Goal: Task Accomplishment & Management: Manage account settings

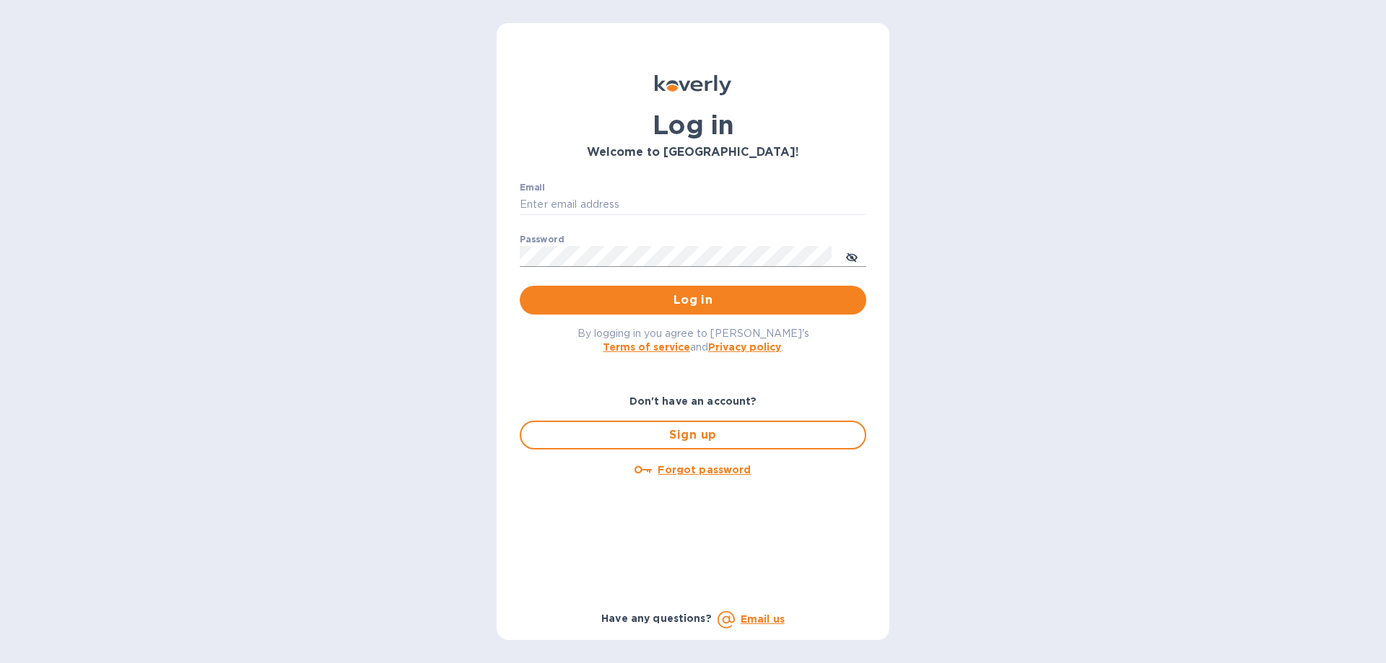
type input "[PERSON_NAME][EMAIL_ADDRESS][DOMAIN_NAME]"
click at [849, 254] on icon "toggle password visibility" at bounding box center [852, 258] width 12 height 12
click at [721, 305] on span "Log in" at bounding box center [692, 300] width 323 height 17
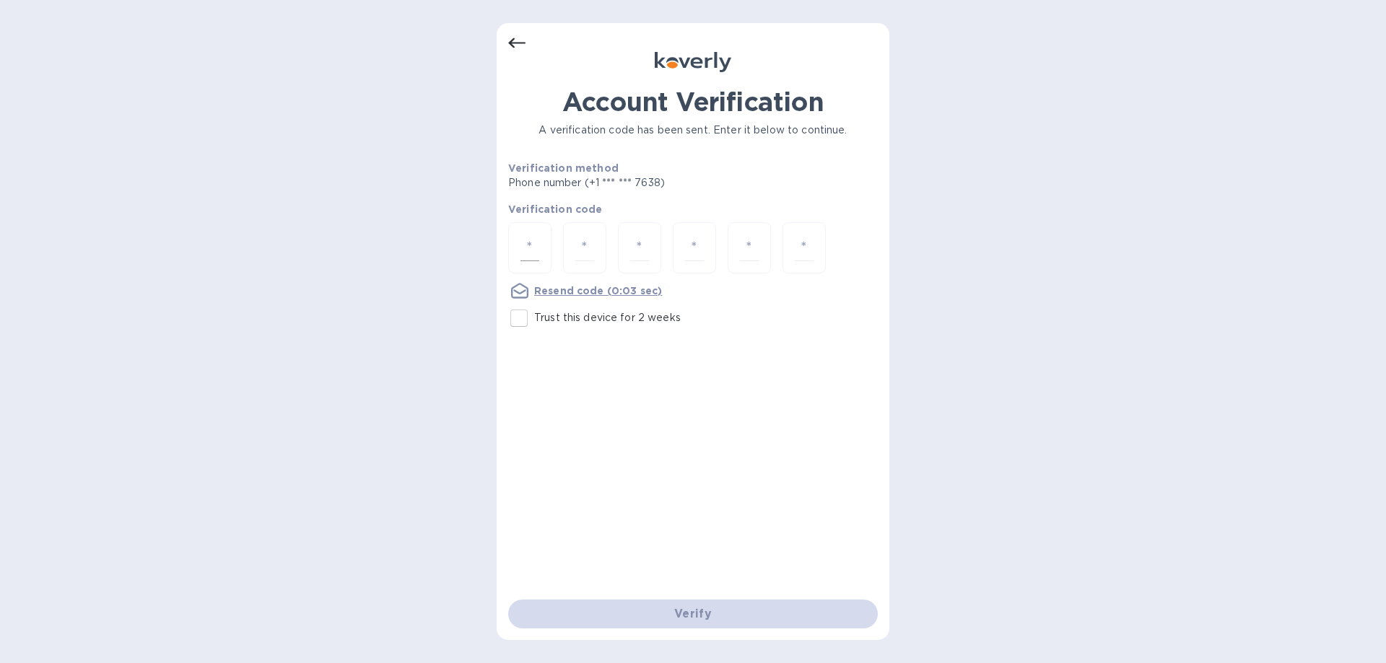
click at [531, 258] on input "number" at bounding box center [529, 248] width 19 height 27
type input "8"
type input "7"
type input "5"
type input "8"
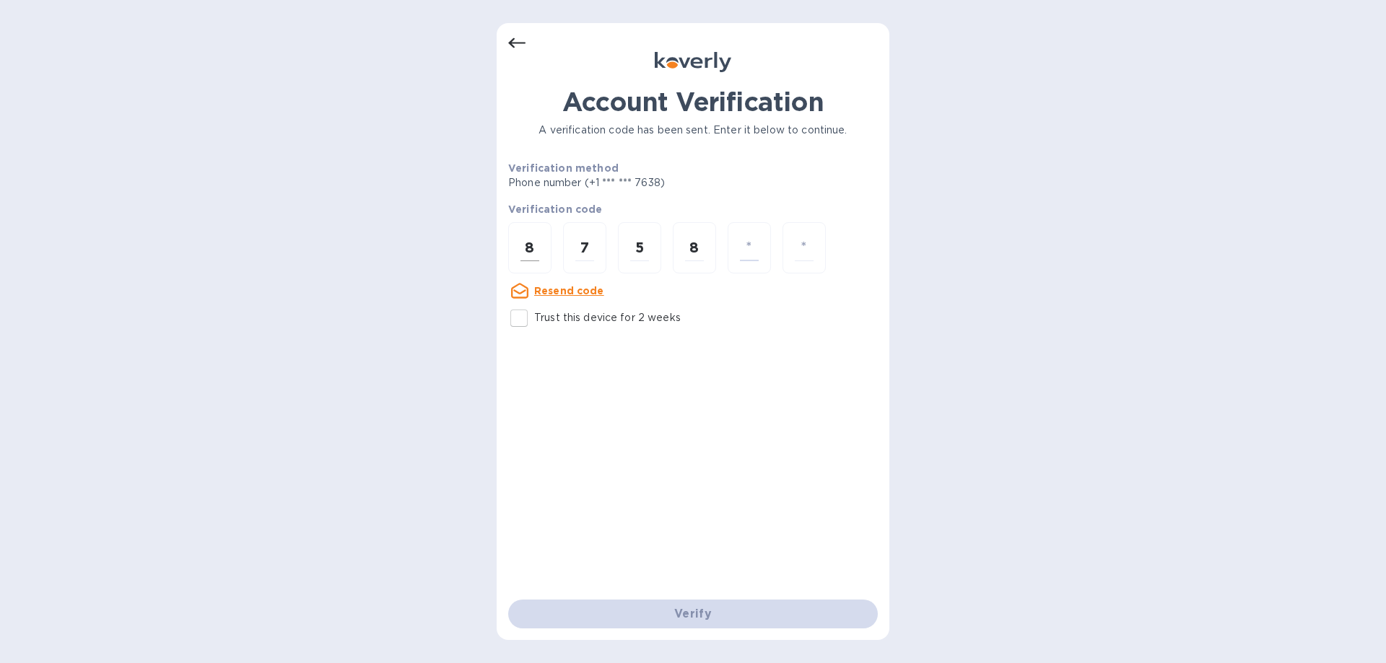
type input "8"
type input "6"
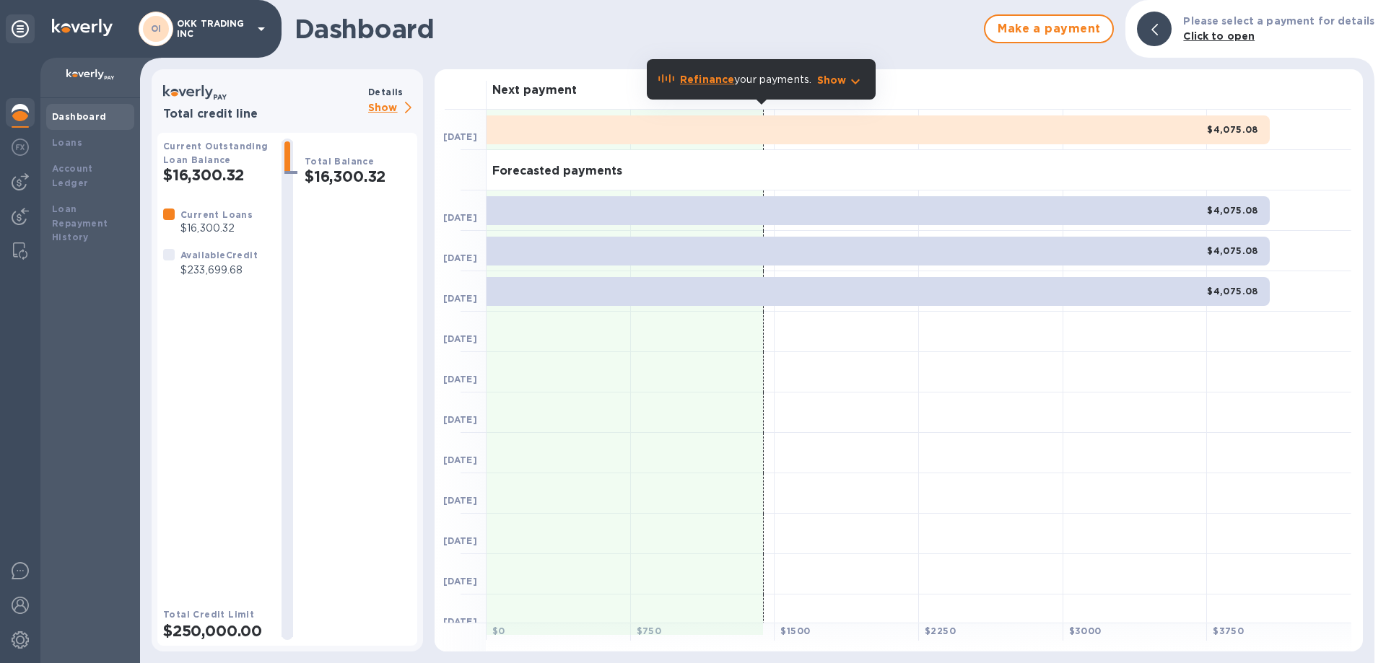
click at [89, 117] on b "Dashboard" at bounding box center [79, 116] width 55 height 11
click at [19, 213] on img at bounding box center [20, 216] width 17 height 17
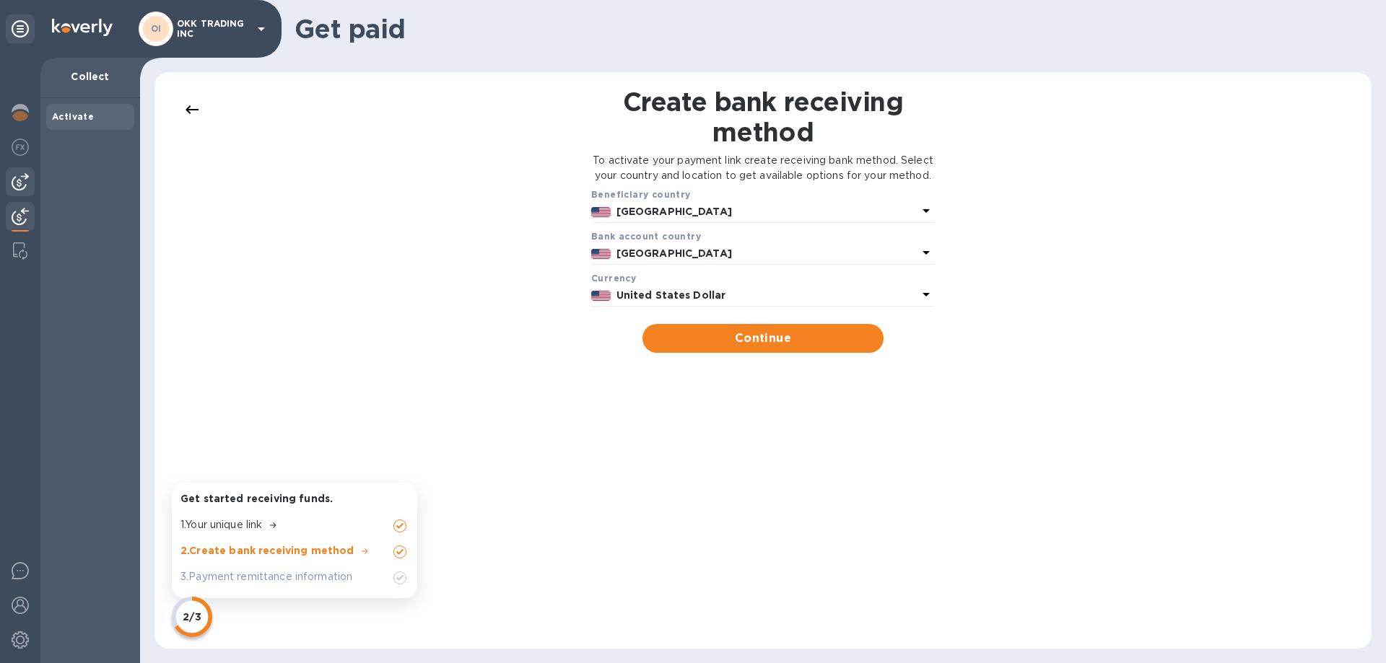
click at [25, 175] on img at bounding box center [20, 181] width 17 height 17
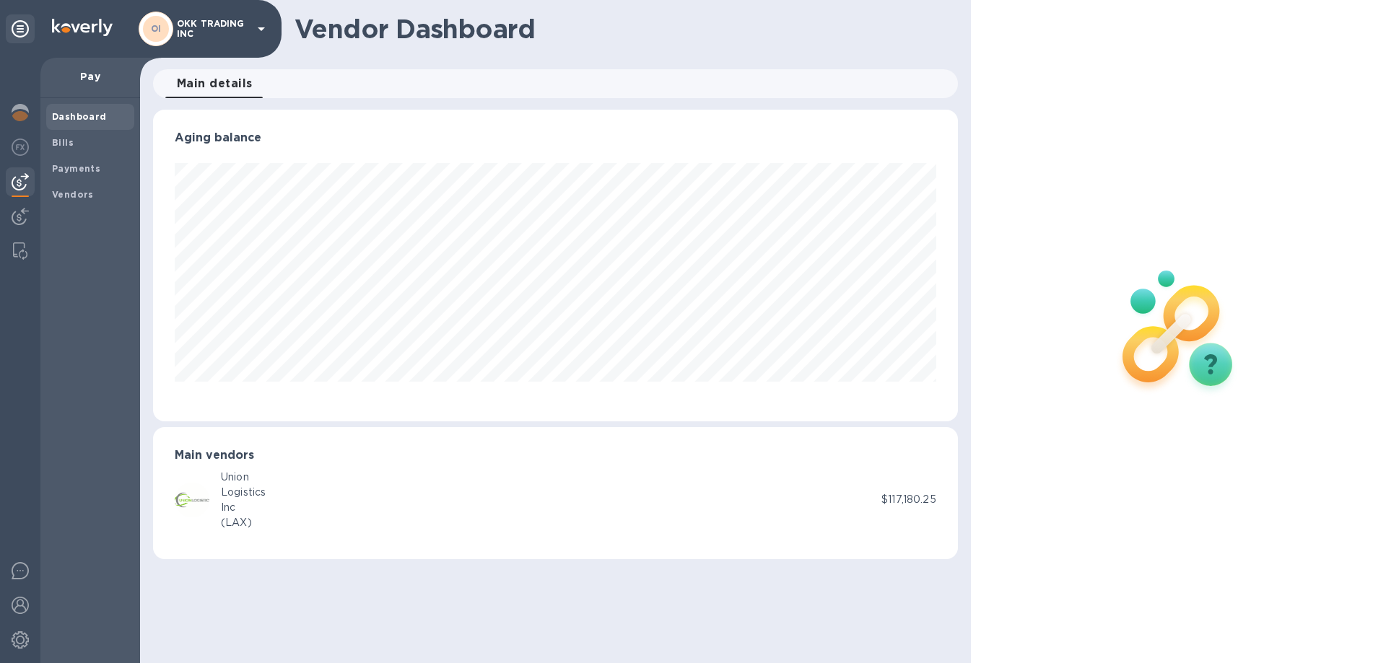
scroll to position [312, 804]
click at [78, 189] on b "Vendors" at bounding box center [73, 194] width 42 height 11
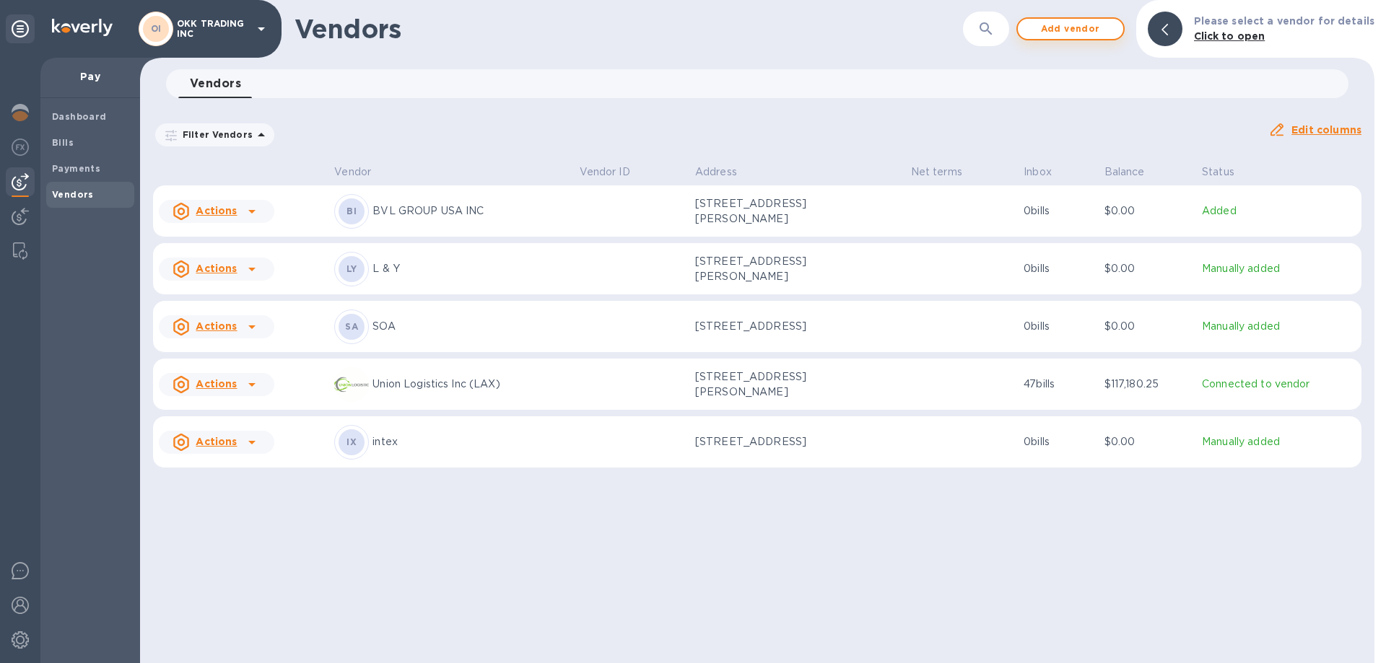
click at [1089, 27] on span "Add vendor" at bounding box center [1070, 28] width 82 height 17
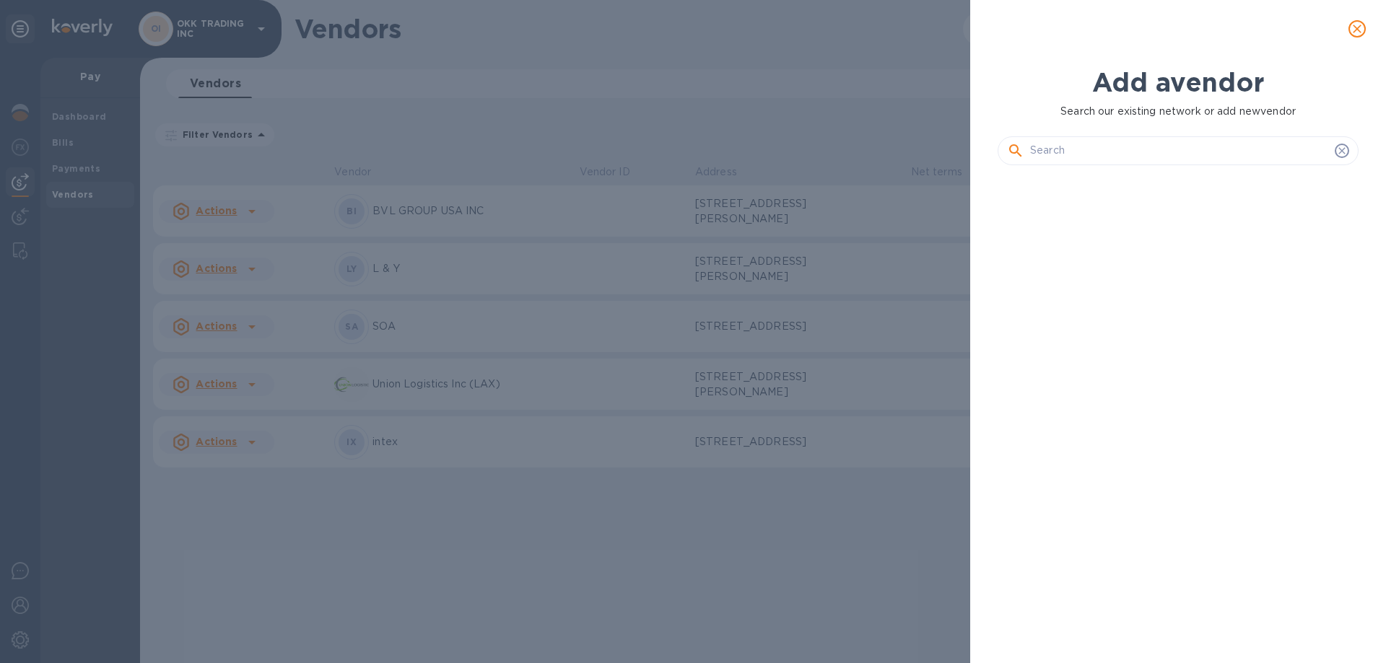
click at [1089, 27] on div at bounding box center [1178, 29] width 393 height 35
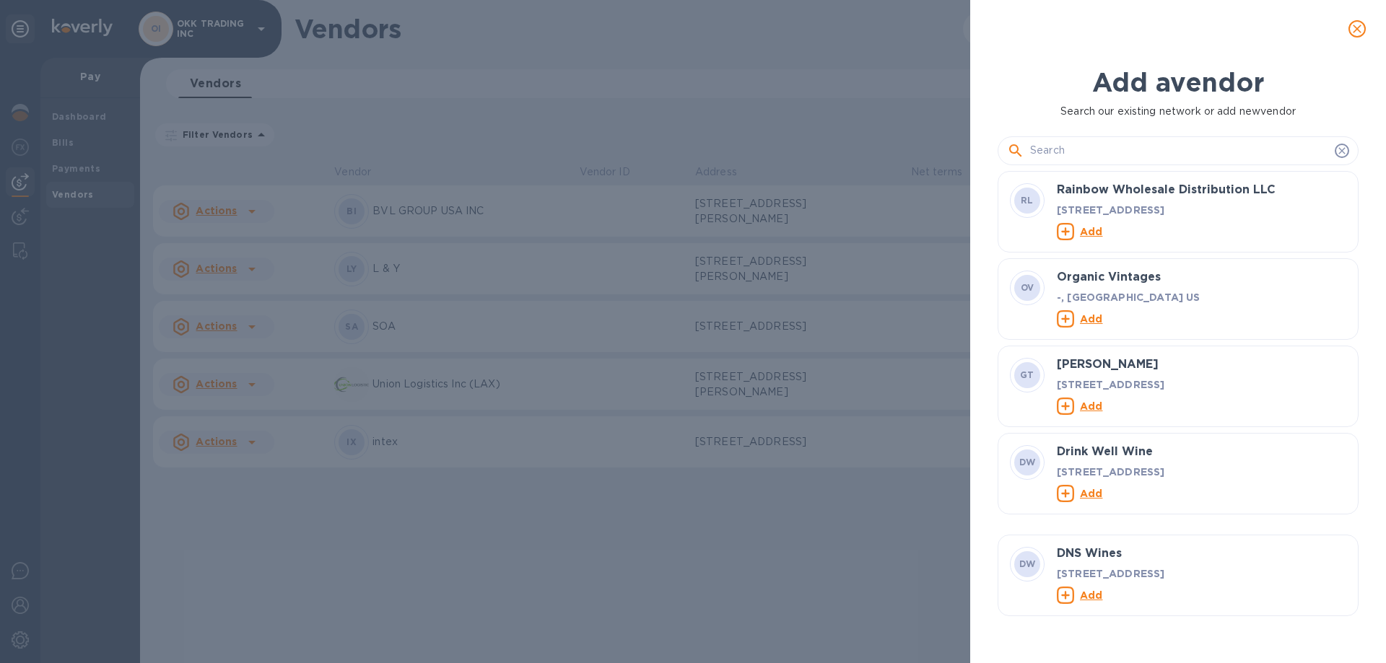
click at [1120, 158] on input "text" at bounding box center [1179, 151] width 299 height 22
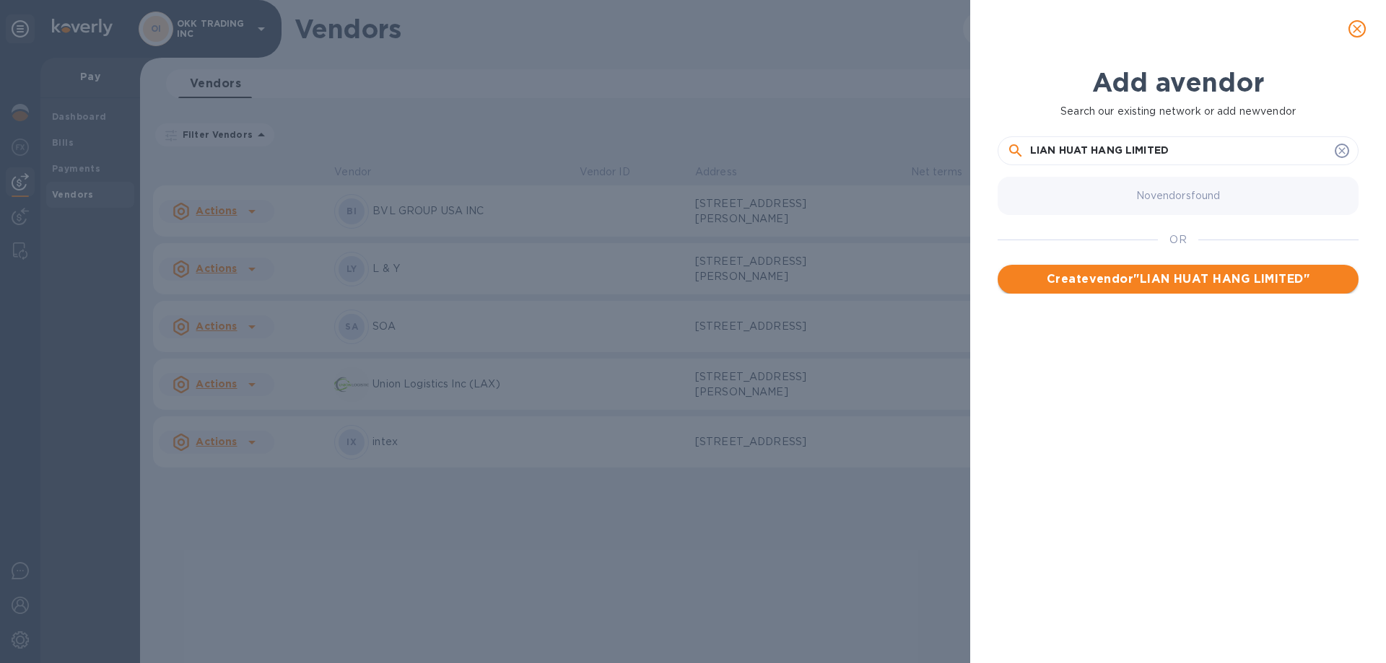
type input "LIAN HUAT HANG LIMITED"
click at [1188, 282] on span "Create vendor " LIAN HUAT HANG LIMITED "" at bounding box center [1178, 279] width 338 height 17
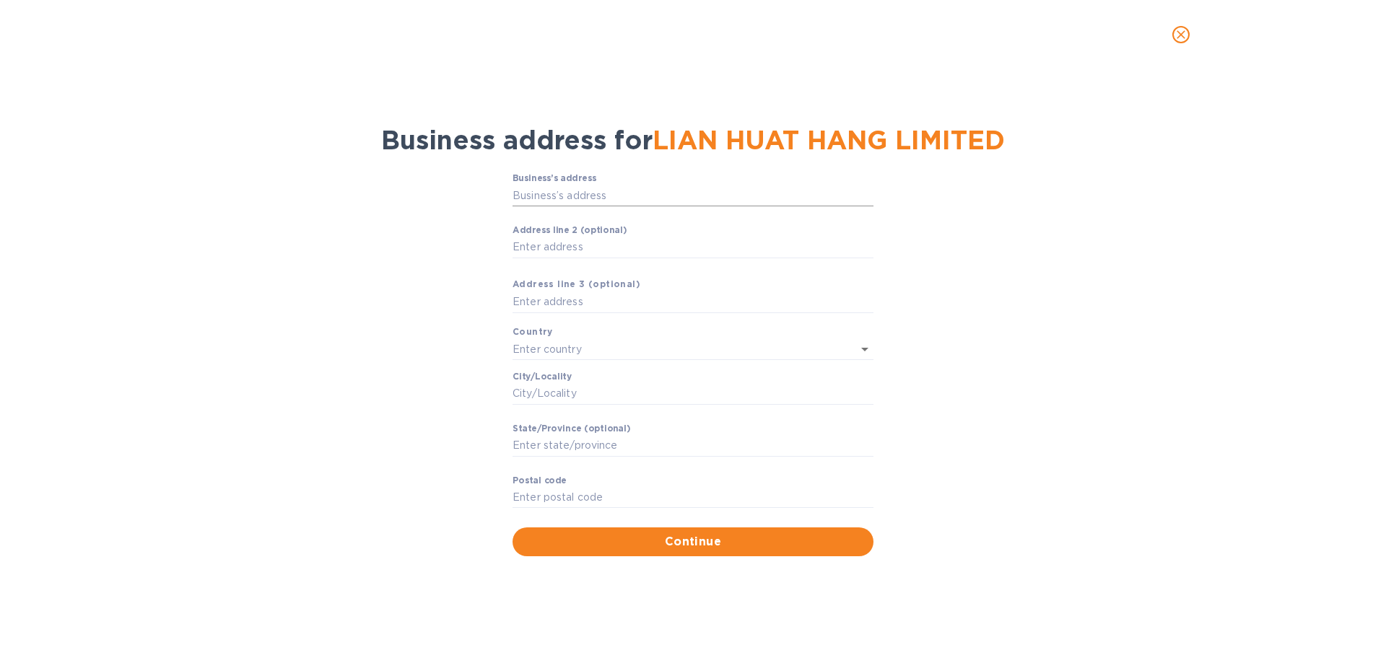
click at [620, 195] on input "Business’s аddress" at bounding box center [693, 196] width 361 height 22
click at [848, 347] on div at bounding box center [855, 349] width 38 height 20
type input "ROOM A, 13/F., ALLIANCE BUILDING, 130-136 CONNAUGHT ROAD, C"
click at [619, 377] on p "Hong Kong" at bounding box center [693, 380] width 338 height 15
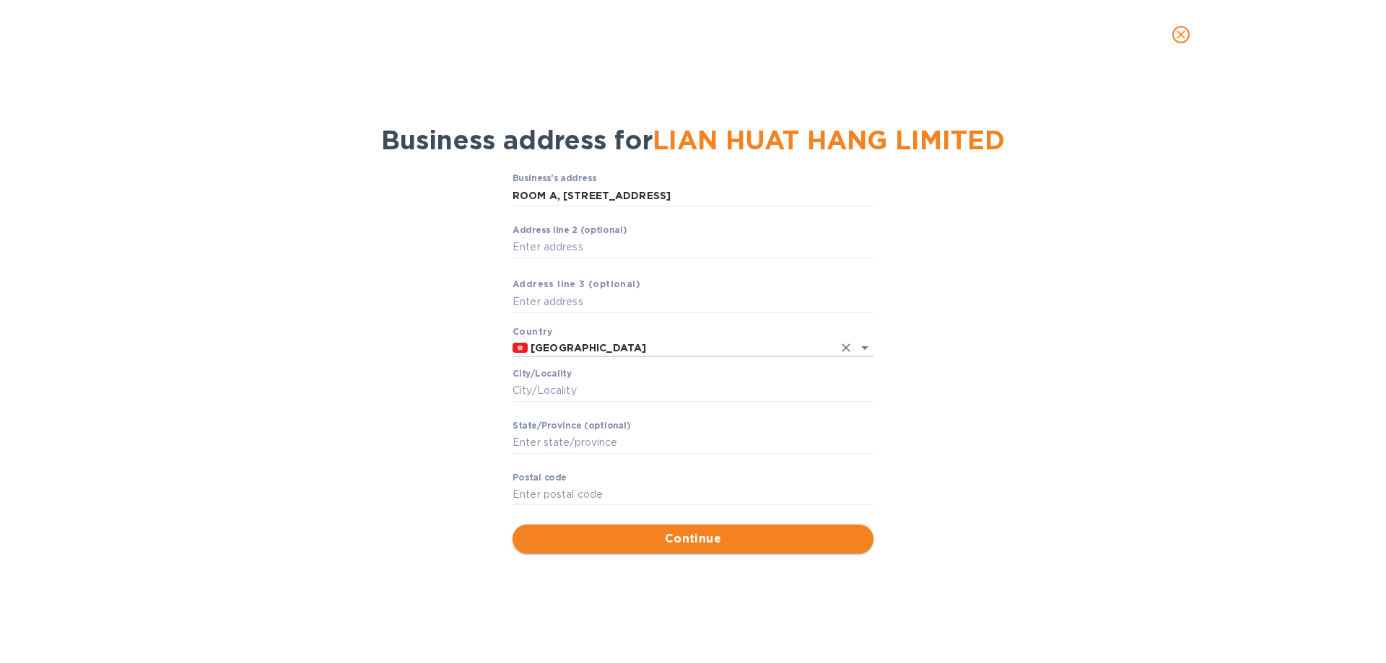
type input "Hong Kong"
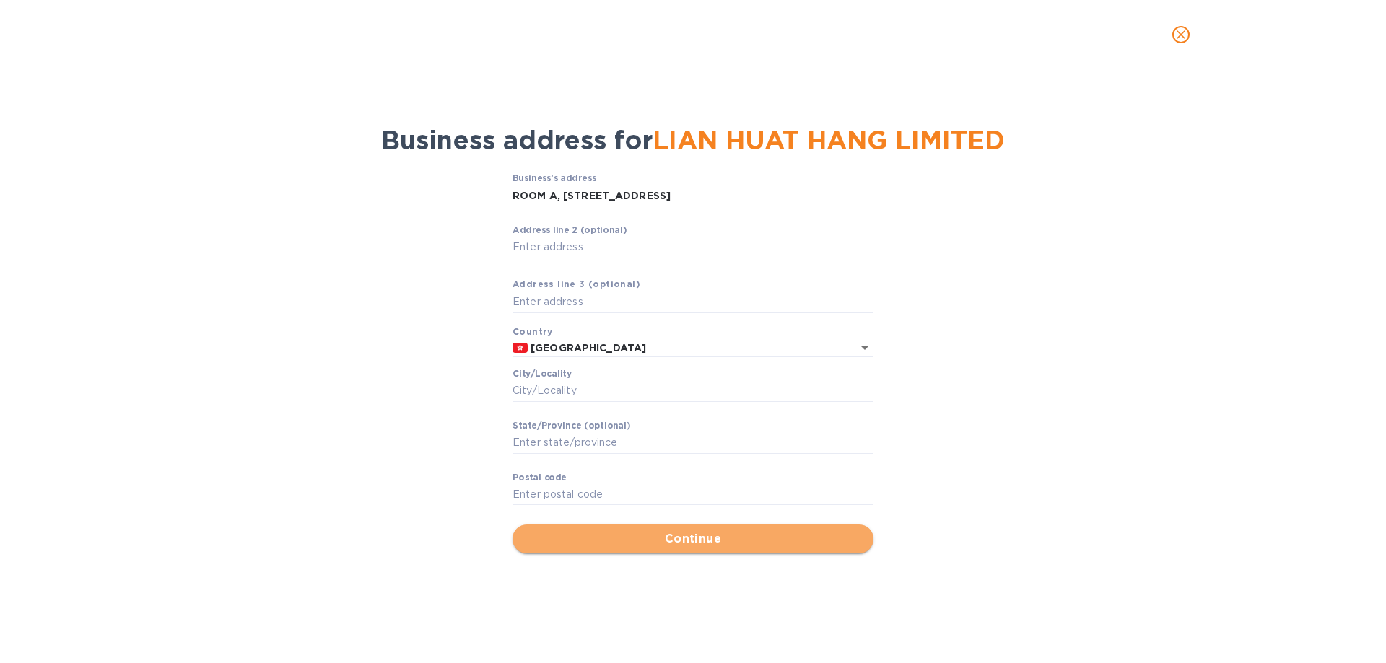
click at [679, 538] on span "Continue" at bounding box center [693, 539] width 338 height 17
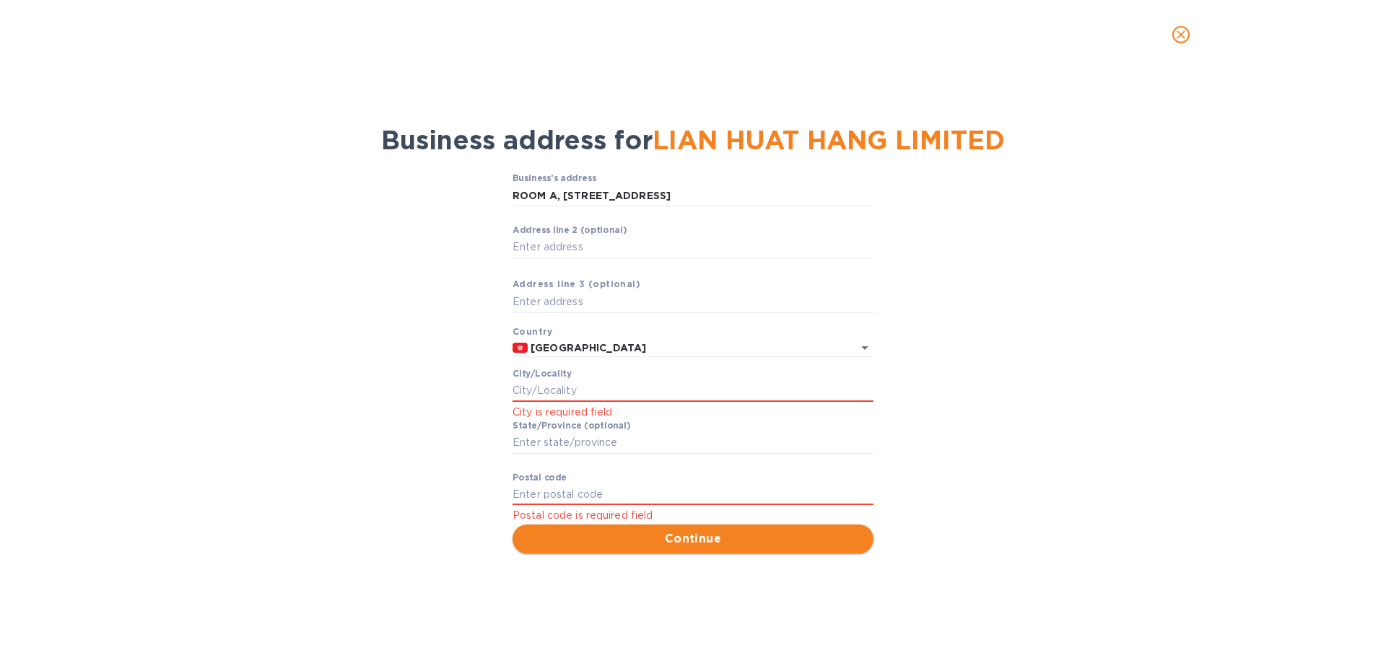
click at [697, 546] on span "Continue" at bounding box center [693, 539] width 338 height 17
click at [575, 390] on input "Сity/Locаlity" at bounding box center [693, 391] width 361 height 22
type input "HONG KONG"
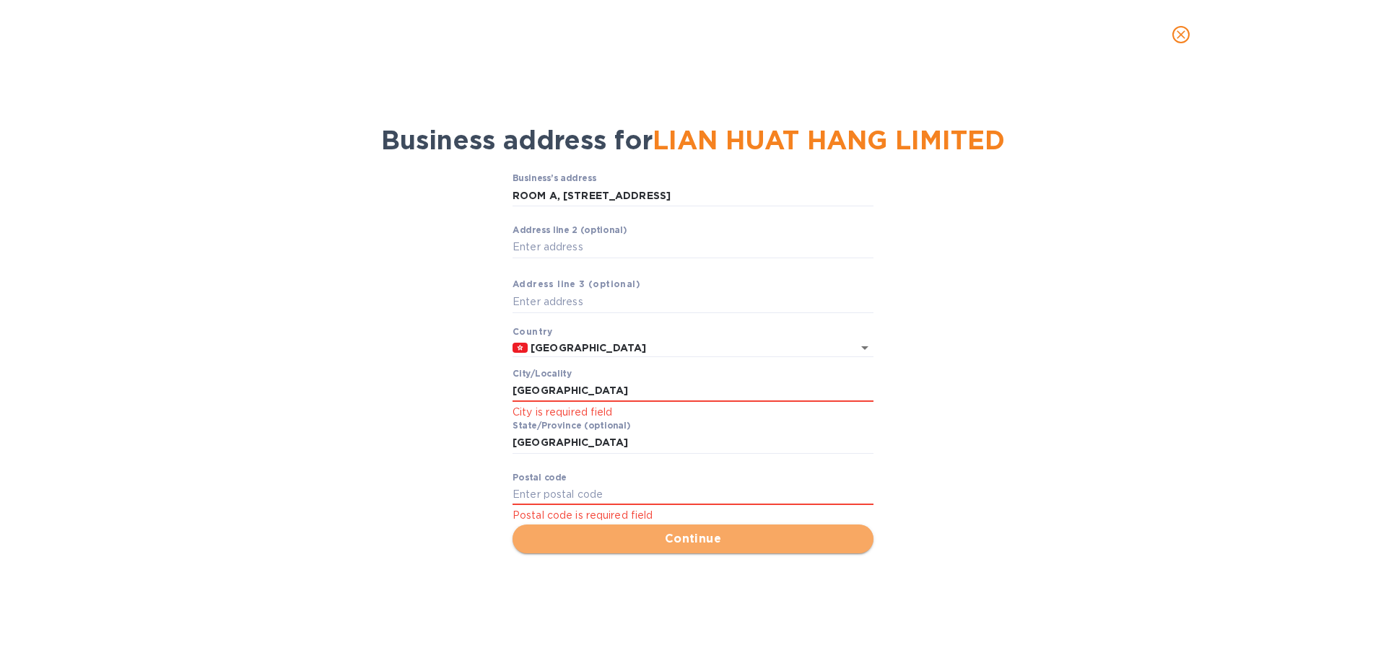
click at [667, 536] on span "Continue" at bounding box center [693, 539] width 338 height 17
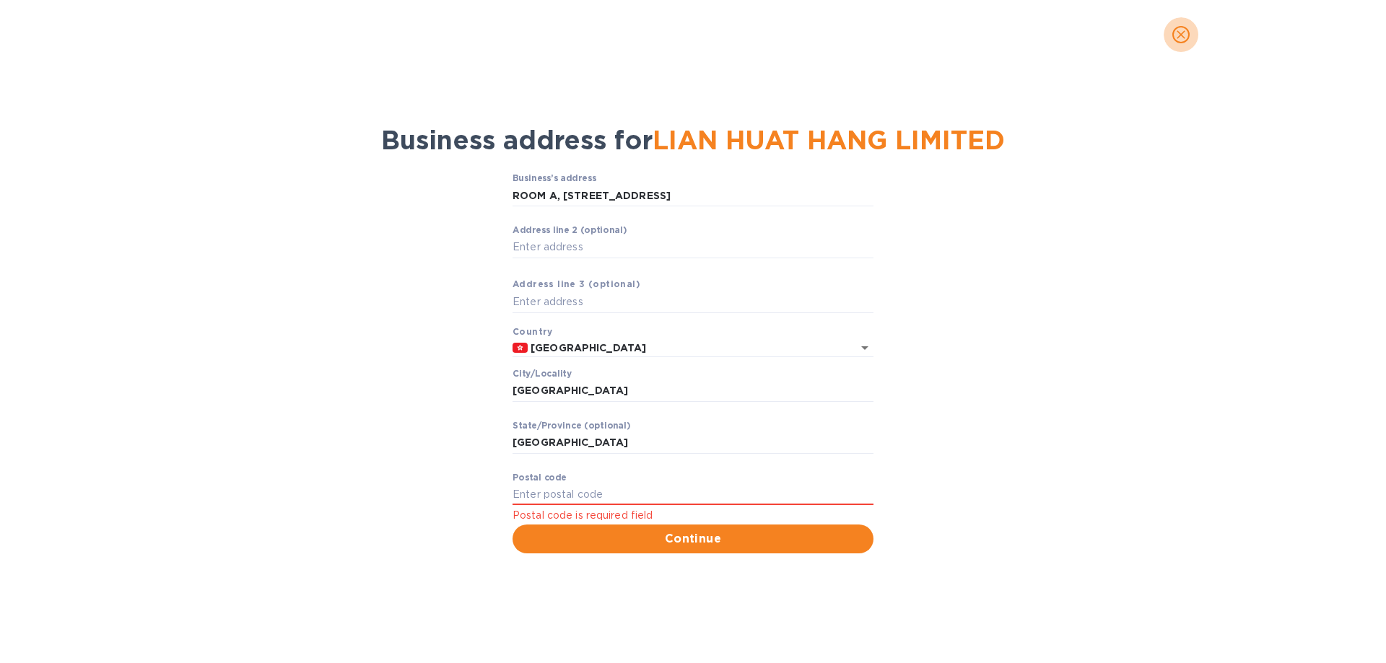
click at [1185, 30] on icon "close" at bounding box center [1181, 34] width 14 height 14
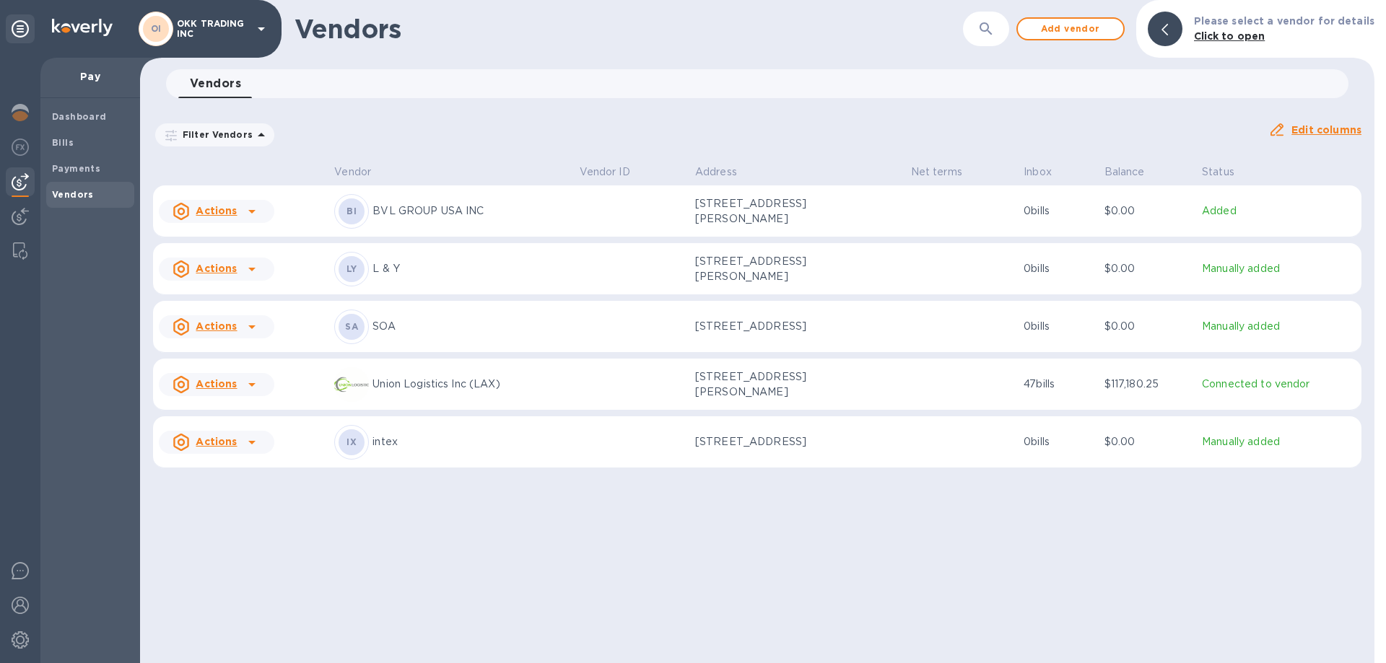
click at [358, 332] on div "SA" at bounding box center [352, 327] width 26 height 26
click at [358, 332] on tbody "Actions BI BVL GROUP USA INC 1300 John Reed Ct, Ste B, CITY OF INDUSTRY, CA 917…" at bounding box center [757, 330] width 1208 height 289
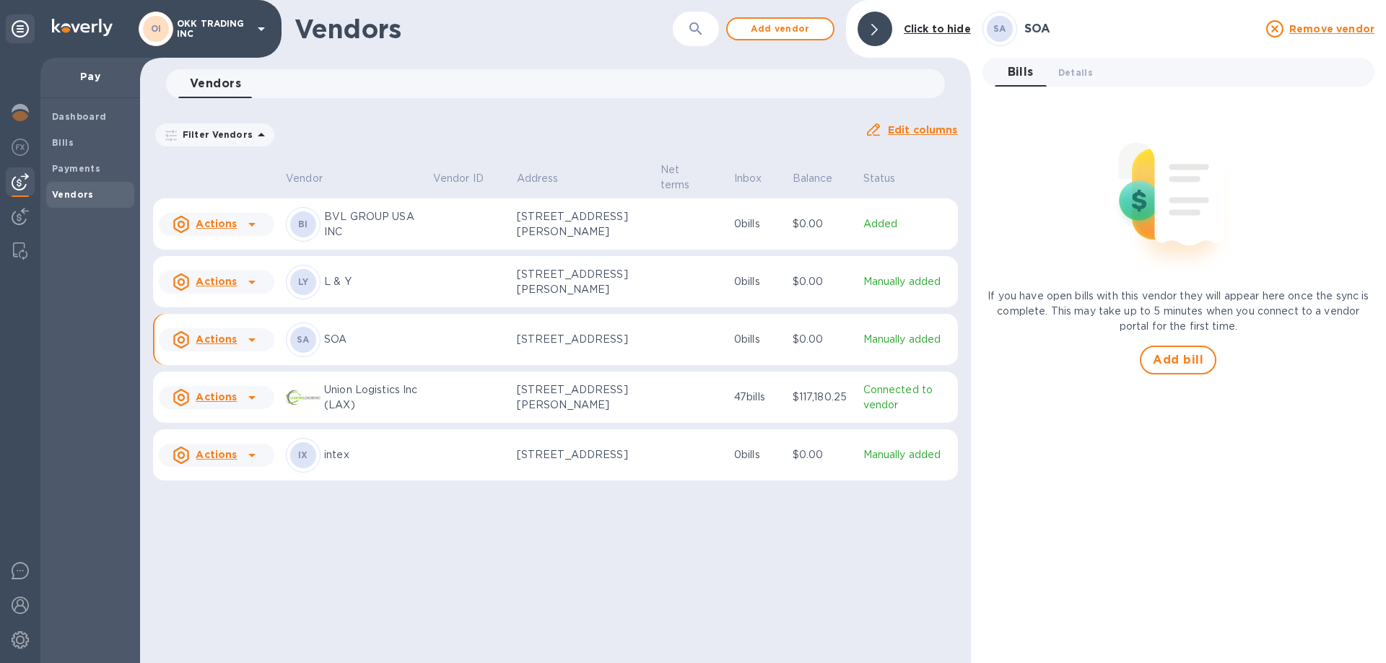
click at [306, 345] on b "SA" at bounding box center [303, 339] width 13 height 11
click at [561, 347] on p "UNIT 1509, 15/F., 118 CONNAUGHT ROAD WEST,, Hong Kong, 000 HK" at bounding box center [583, 339] width 132 height 15
click at [252, 349] on icon at bounding box center [251, 339] width 17 height 17
click at [414, 357] on div at bounding box center [693, 331] width 1386 height 663
click at [604, 347] on p "UNIT 1509, 15/F., 118 CONNAUGHT ROAD WEST,, Hong Kong, 000 HK" at bounding box center [583, 339] width 132 height 15
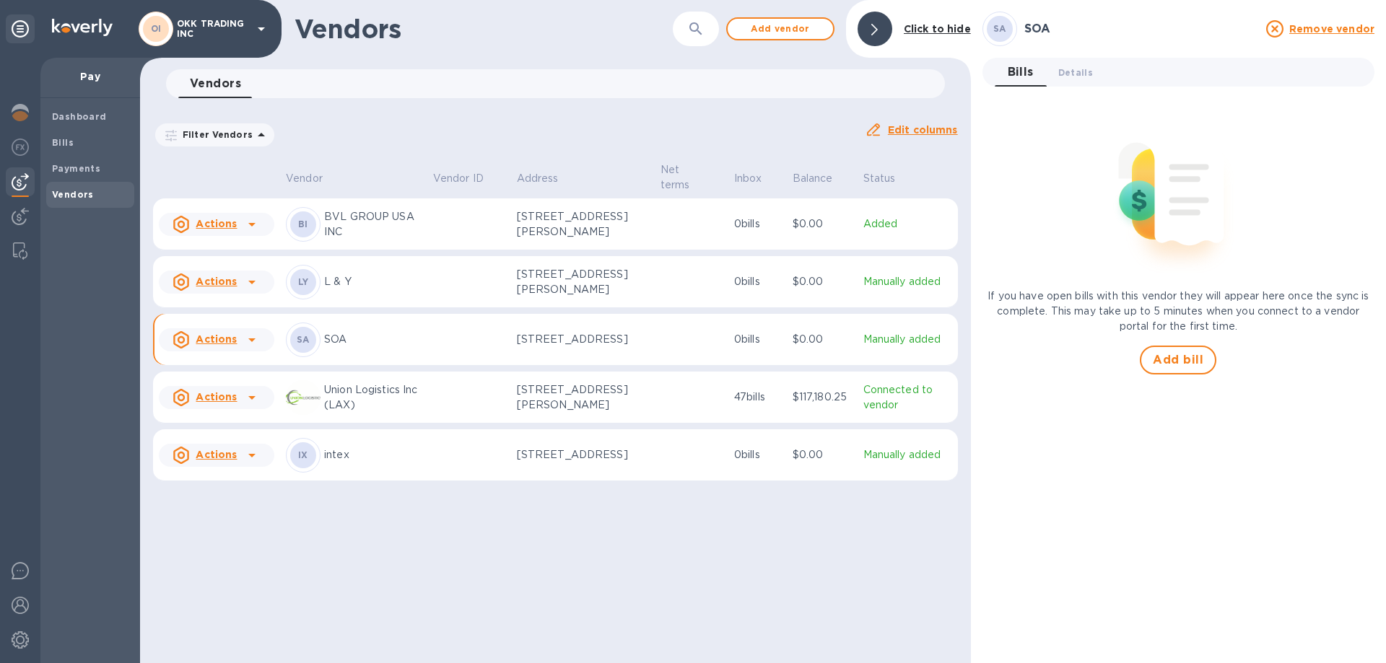
click at [254, 132] on icon at bounding box center [261, 134] width 17 height 17
click at [497, 352] on td at bounding box center [469, 340] width 84 height 52
click at [929, 128] on u "Edit columns" at bounding box center [923, 130] width 70 height 12
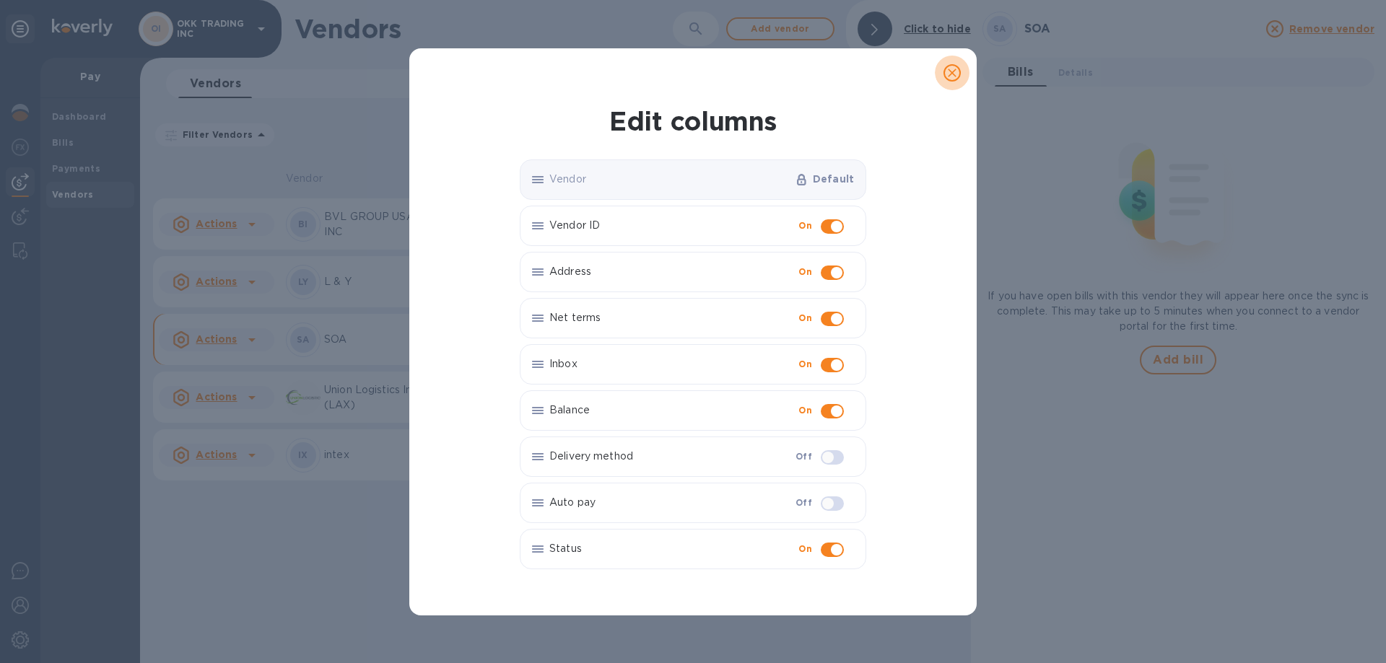
click at [956, 71] on icon "close" at bounding box center [952, 73] width 14 height 14
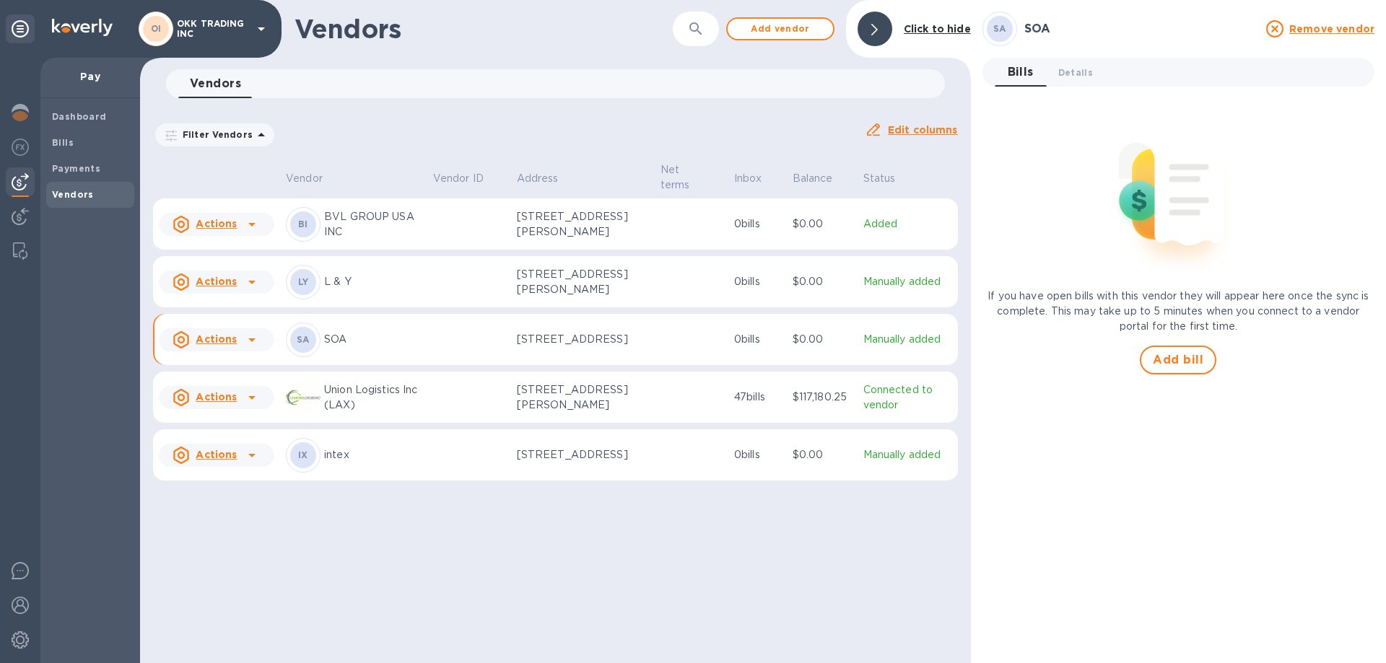
click at [903, 347] on p "Manually added" at bounding box center [907, 339] width 89 height 15
click at [1076, 69] on span "Details 0" at bounding box center [1075, 72] width 35 height 15
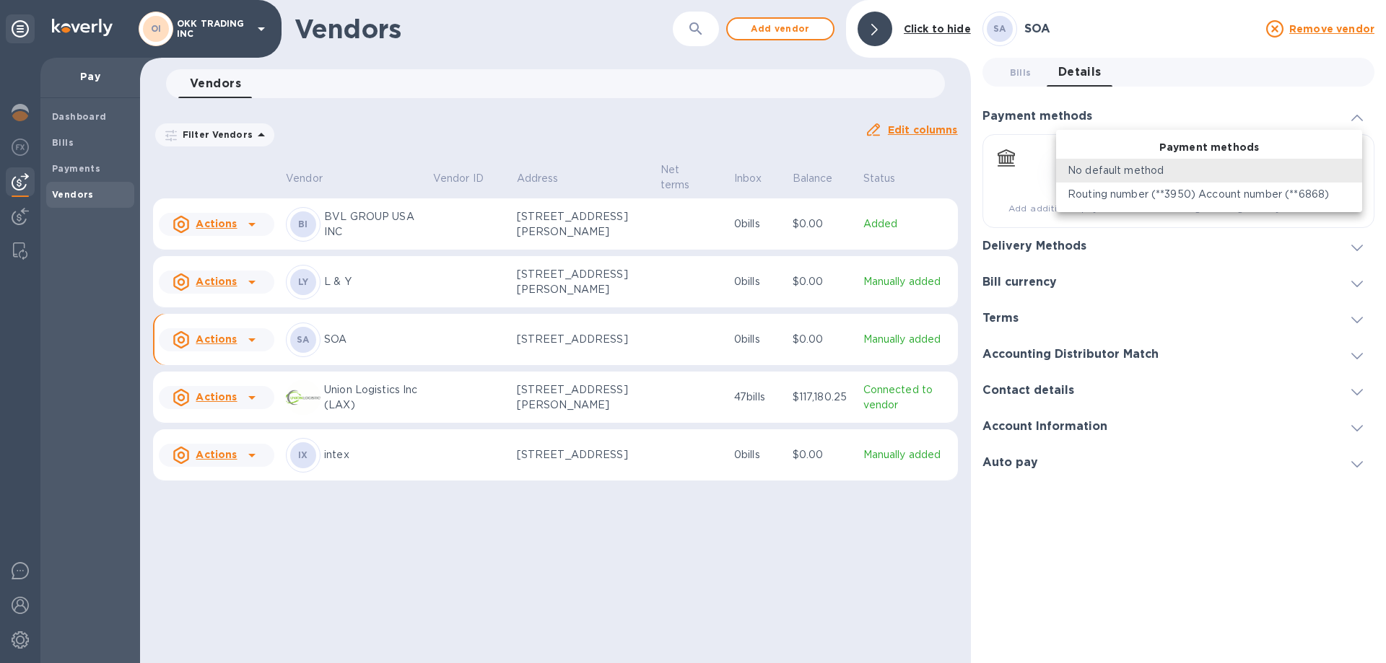
click at [1357, 170] on body "OI OKK TRADING INC Pay Dashboard Bills Payments Vendors Vendors ​ Add vendor Cl…" at bounding box center [693, 331] width 1386 height 663
click at [1357, 170] on li "No default method" at bounding box center [1209, 171] width 306 height 24
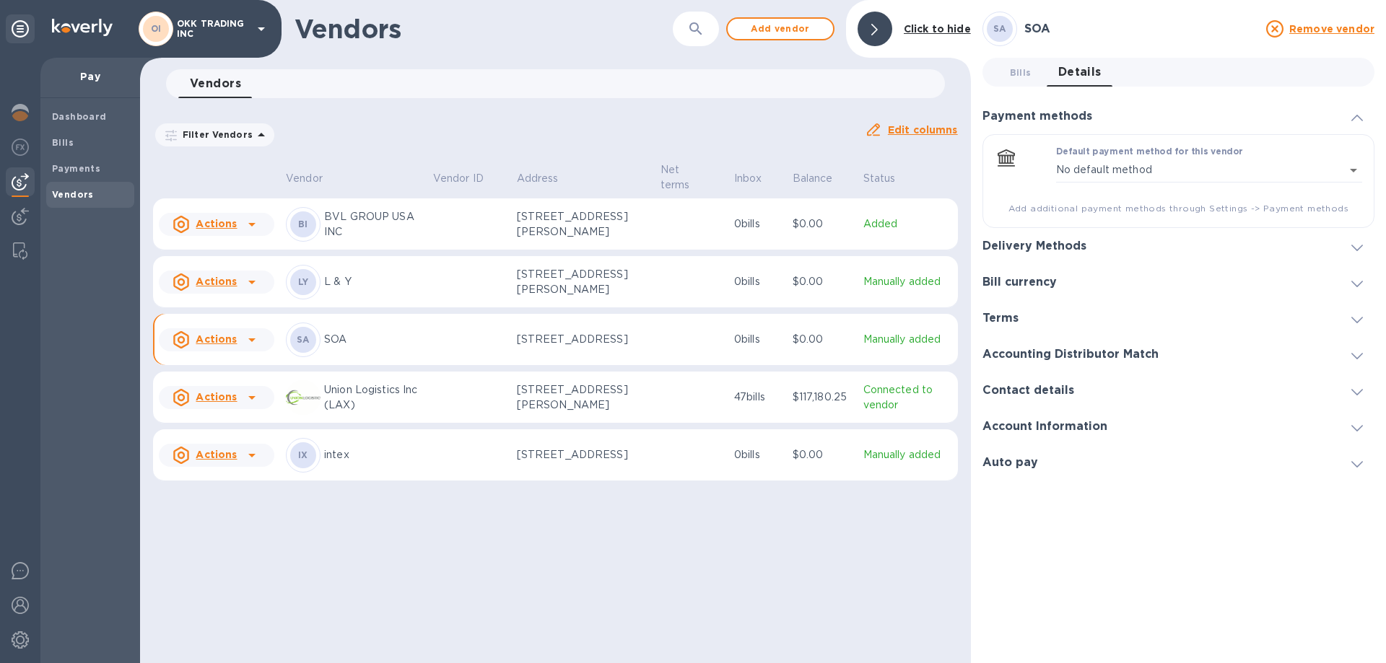
click at [562, 347] on p "UNIT 1509, 15/F., 118 CONNAUGHT ROAD WEST,, Hong Kong, 000 HK" at bounding box center [583, 339] width 132 height 15
click at [330, 347] on p "SOA" at bounding box center [372, 339] width 97 height 15
click at [208, 79] on span "Vendors 0" at bounding box center [215, 84] width 51 height 20
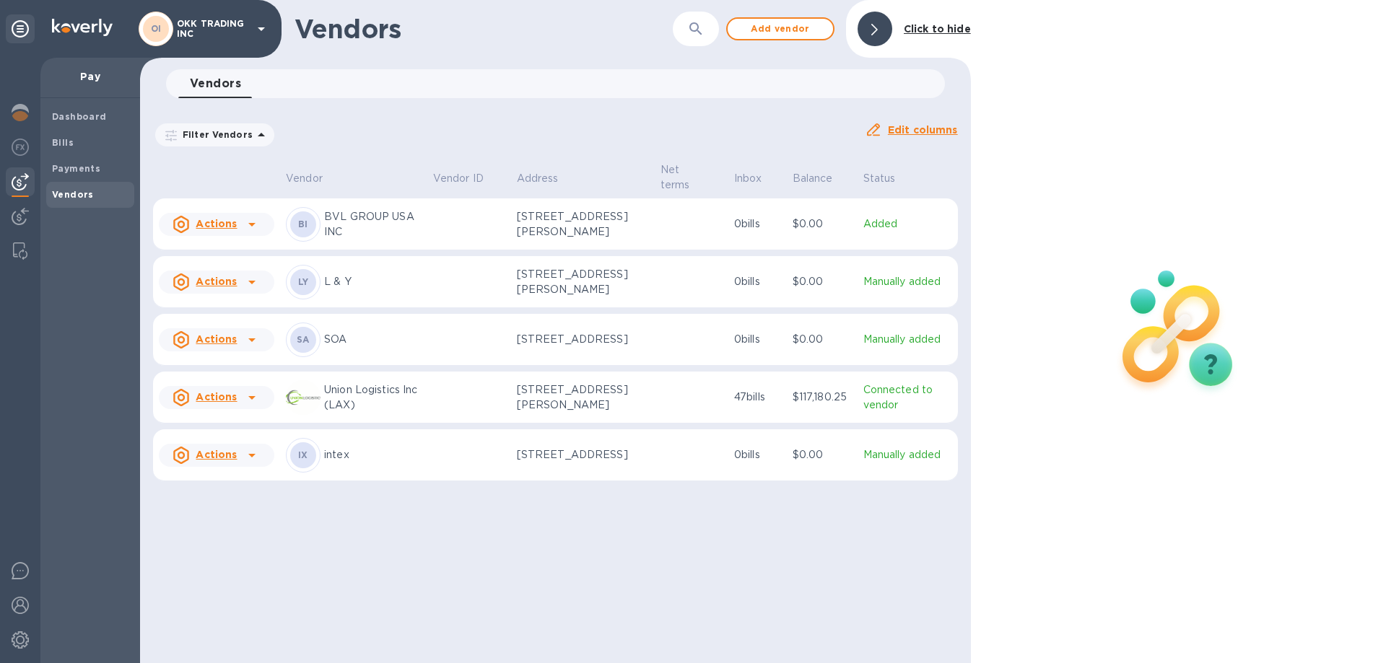
click at [252, 342] on icon at bounding box center [251, 341] width 7 height 4
click at [310, 352] on div at bounding box center [693, 331] width 1386 height 663
click at [601, 345] on p "UNIT 1509, 15/F., 118 CONNAUGHT ROAD WEST,, Hong Kong, 000 HK" at bounding box center [583, 339] width 132 height 15
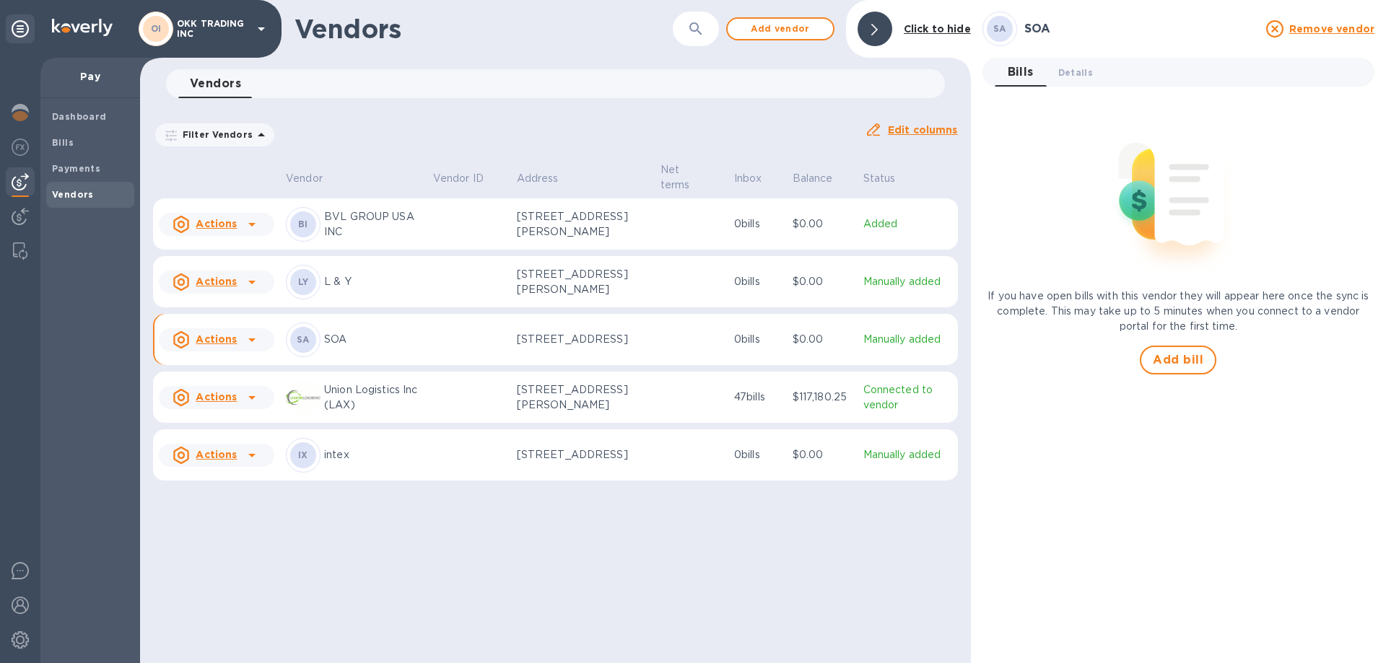
click at [601, 345] on p "UNIT 1509, 15/F., 118 CONNAUGHT ROAD WEST,, Hong Kong, 000 HK" at bounding box center [583, 339] width 132 height 15
click at [567, 332] on p "UNIT 1509, 15/F., 118 CONNAUGHT ROAD WEST,, Hong Kong, 000 HK" at bounding box center [583, 339] width 132 height 15
click at [1037, 26] on h3 "SOA" at bounding box center [1140, 29] width 233 height 14
click at [1075, 66] on span "Details 0" at bounding box center [1075, 72] width 35 height 15
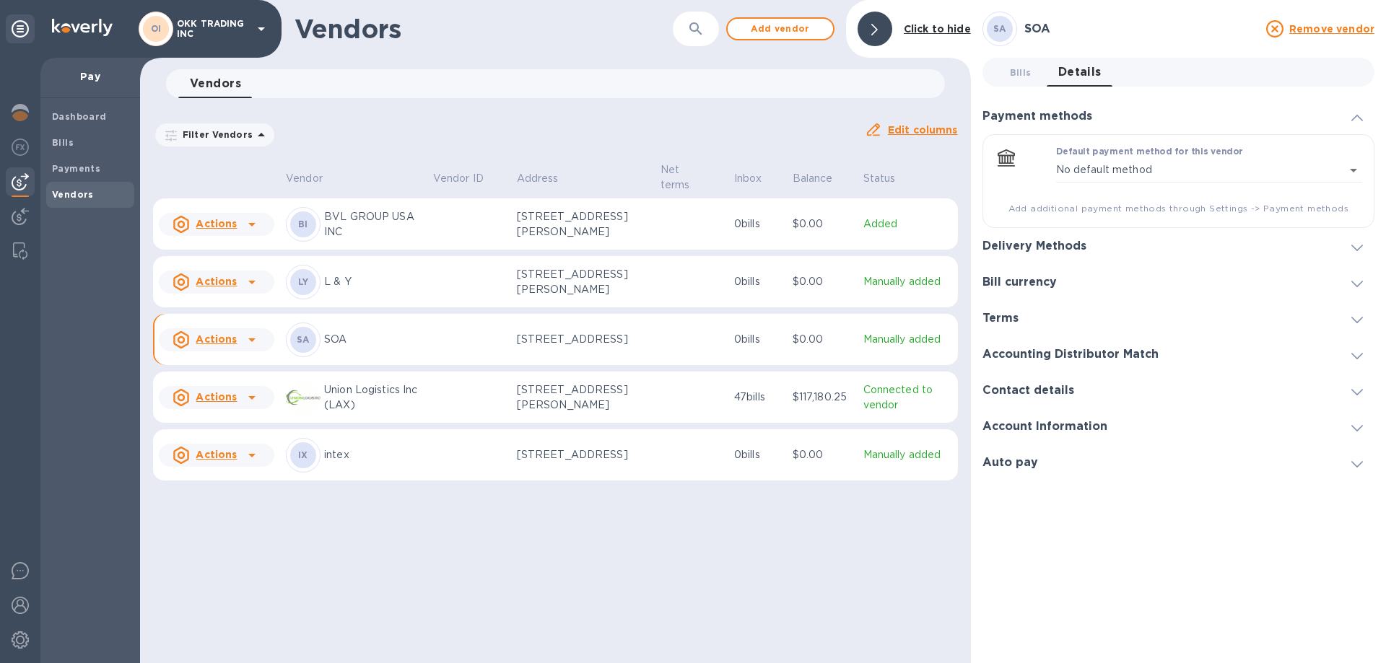
click at [1094, 427] on h3 "Account Information" at bounding box center [1045, 427] width 125 height 14
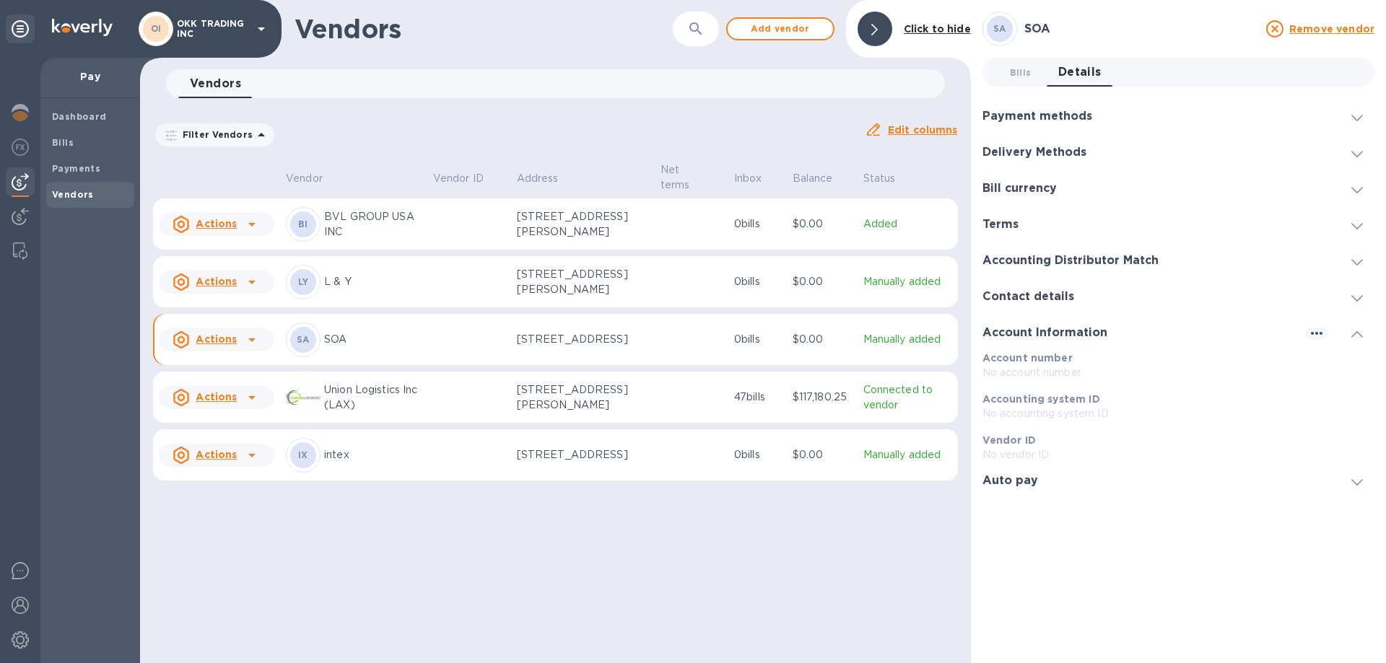
click at [1042, 327] on h3 "Account Information" at bounding box center [1045, 333] width 125 height 14
click at [1022, 68] on span "Bills 0" at bounding box center [1021, 72] width 22 height 15
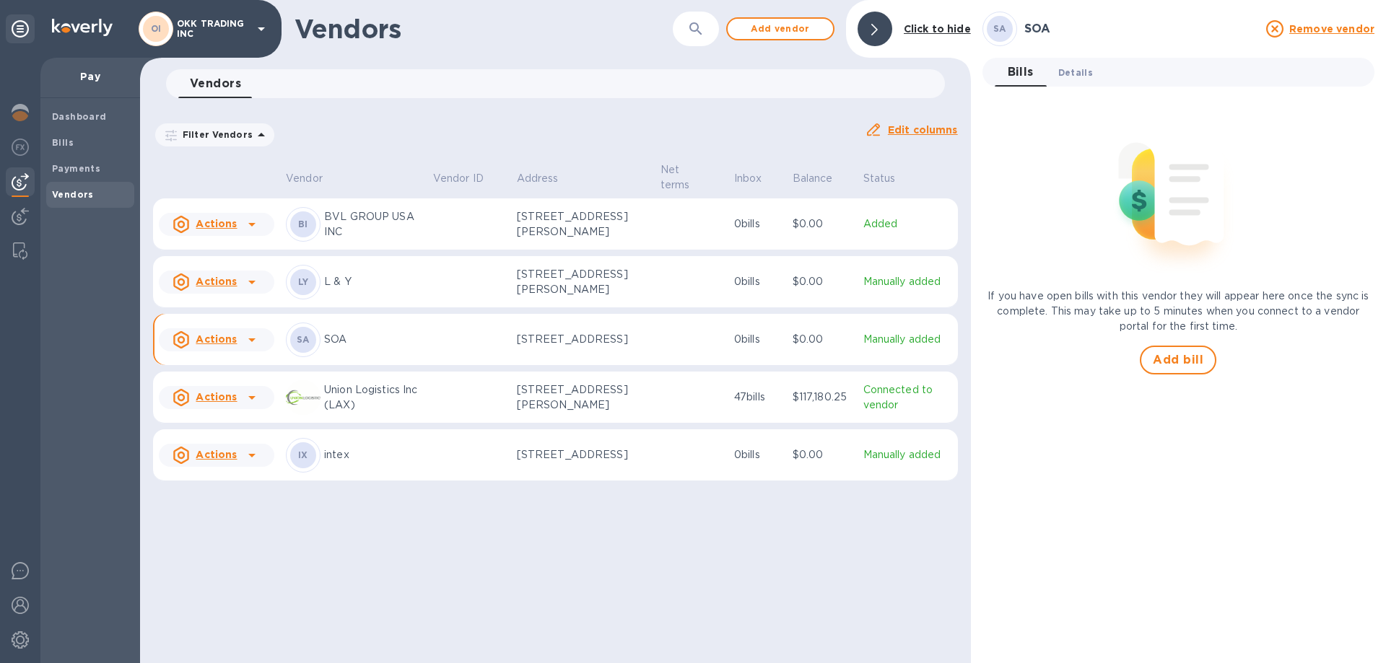
click at [1078, 69] on span "Details 0" at bounding box center [1075, 72] width 35 height 15
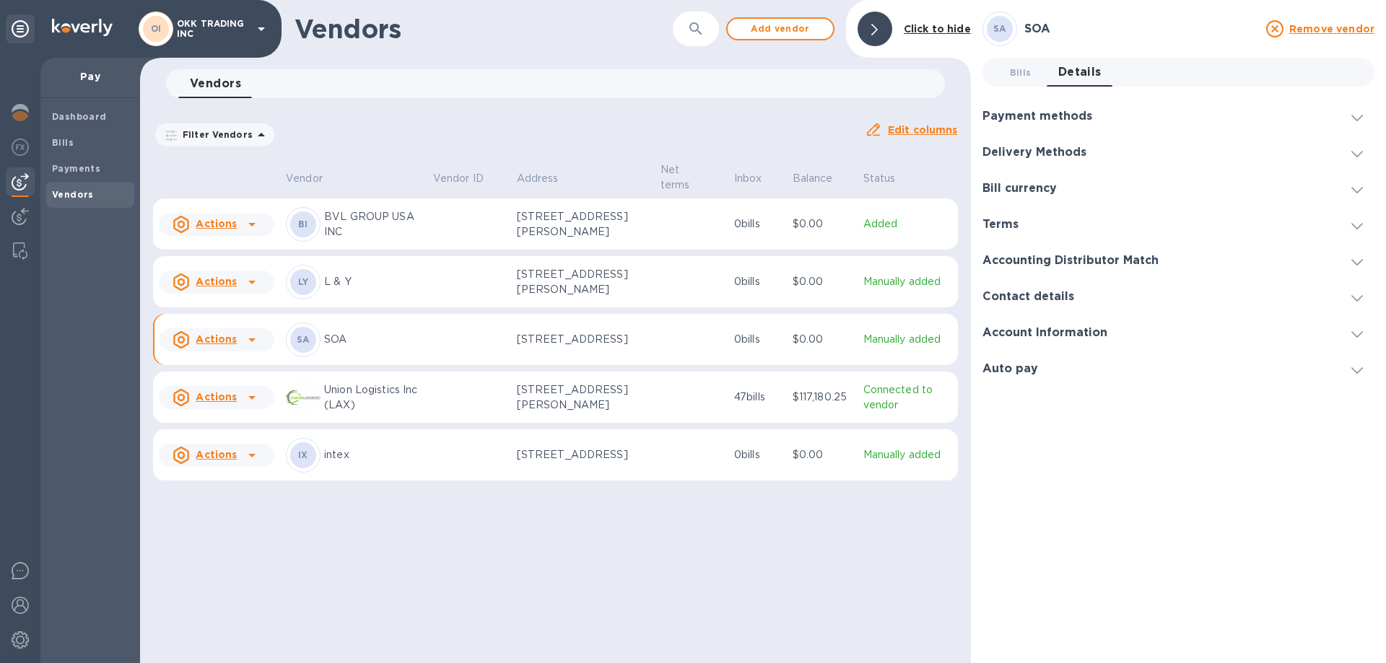
click at [1007, 24] on div "SA" at bounding box center [1000, 29] width 26 height 26
click at [1073, 150] on h3 "Delivery Methods" at bounding box center [1035, 153] width 104 height 14
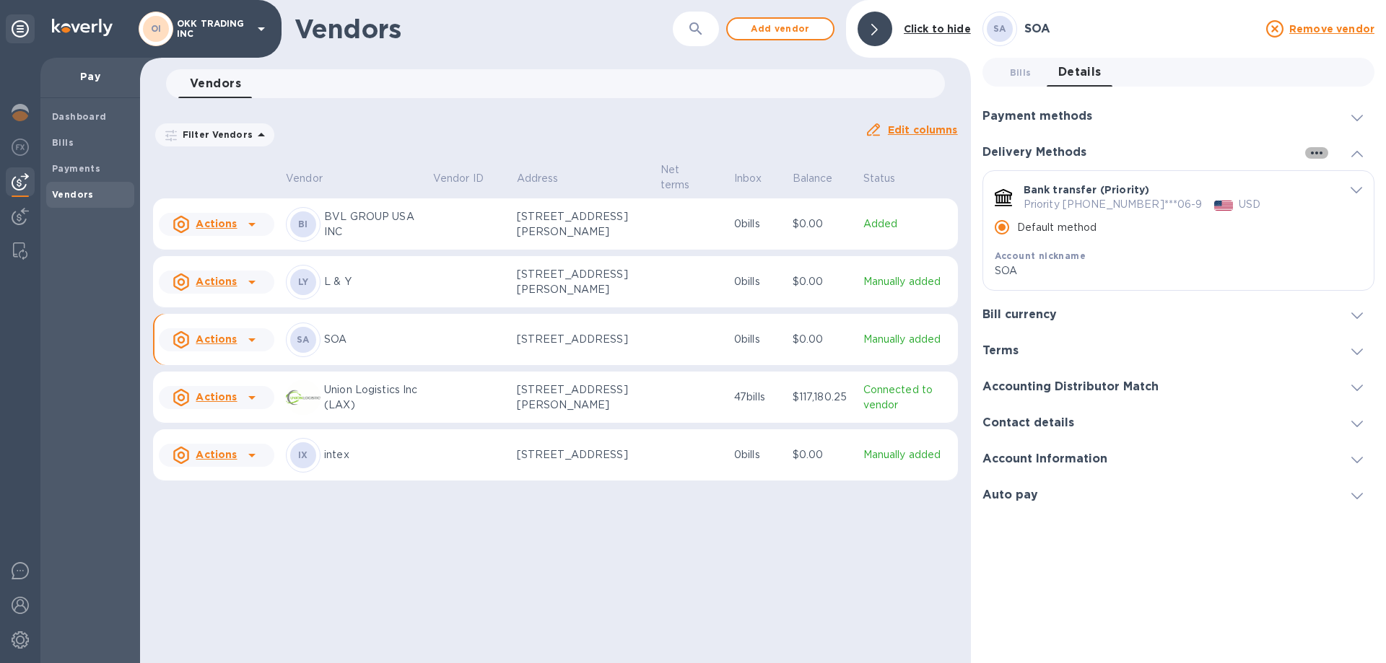
click at [1320, 149] on icon "button" at bounding box center [1316, 152] width 17 height 17
click at [1320, 149] on div at bounding box center [693, 331] width 1386 height 663
click at [1088, 115] on h3 "Payment methods" at bounding box center [1038, 117] width 110 height 14
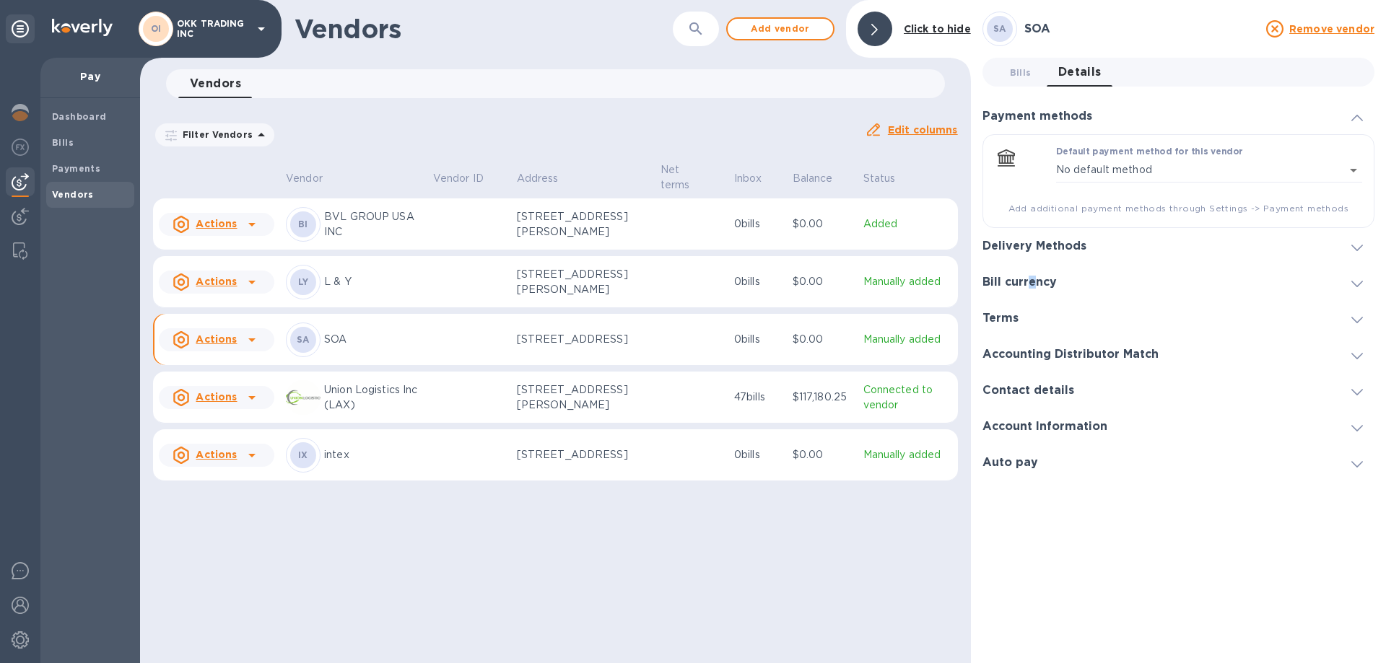
click at [1032, 279] on h3 "Bill currency" at bounding box center [1020, 283] width 74 height 14
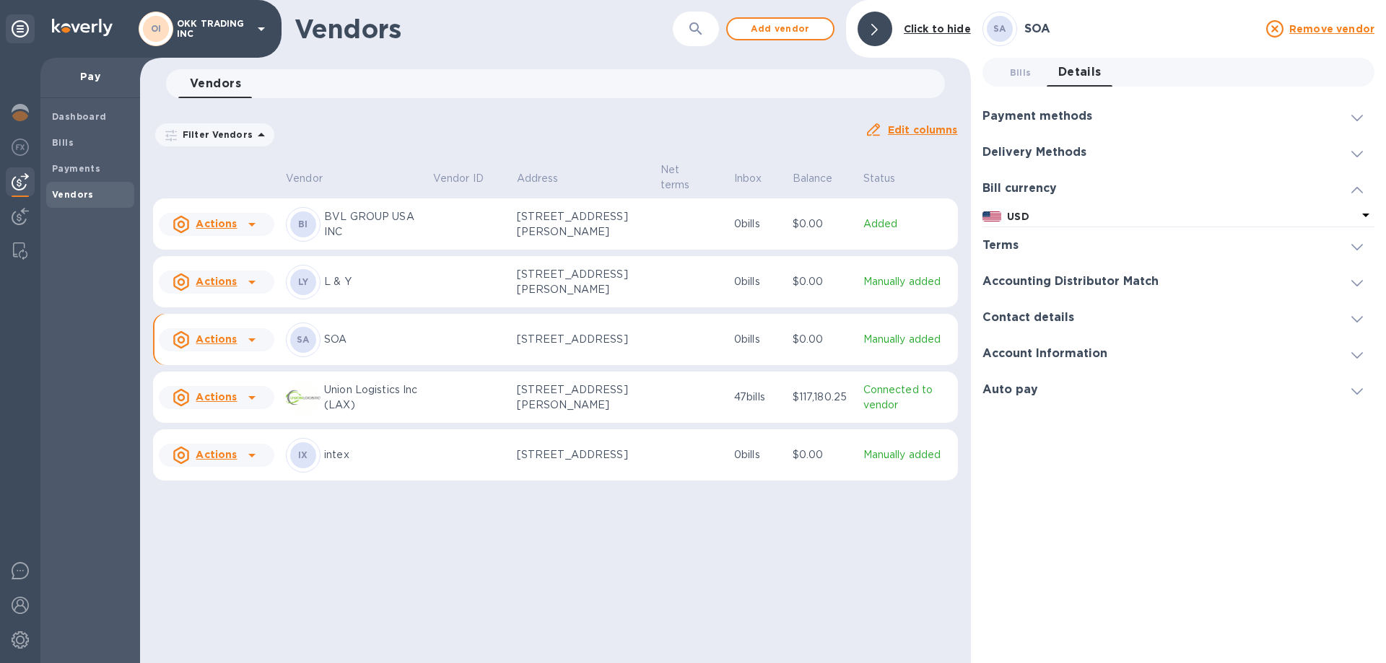
click at [1000, 183] on h3 "Bill currency" at bounding box center [1020, 189] width 74 height 14
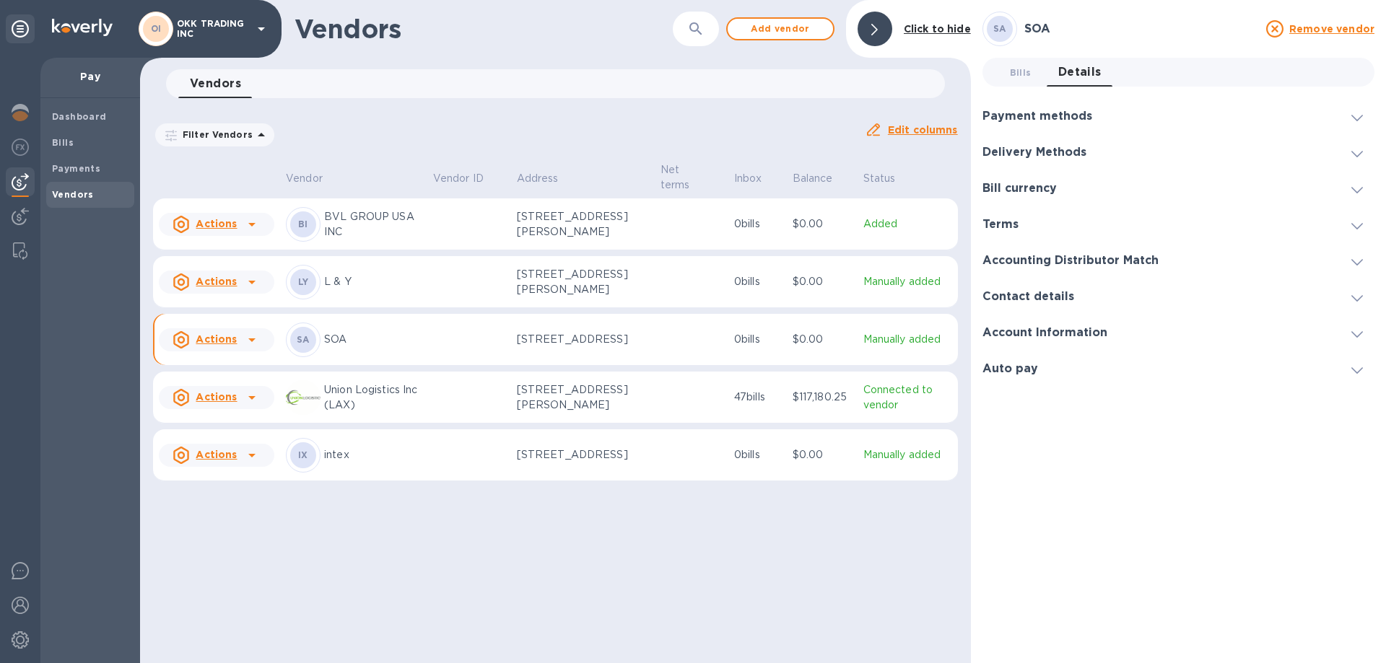
click at [1358, 188] on icon at bounding box center [1357, 190] width 12 height 6
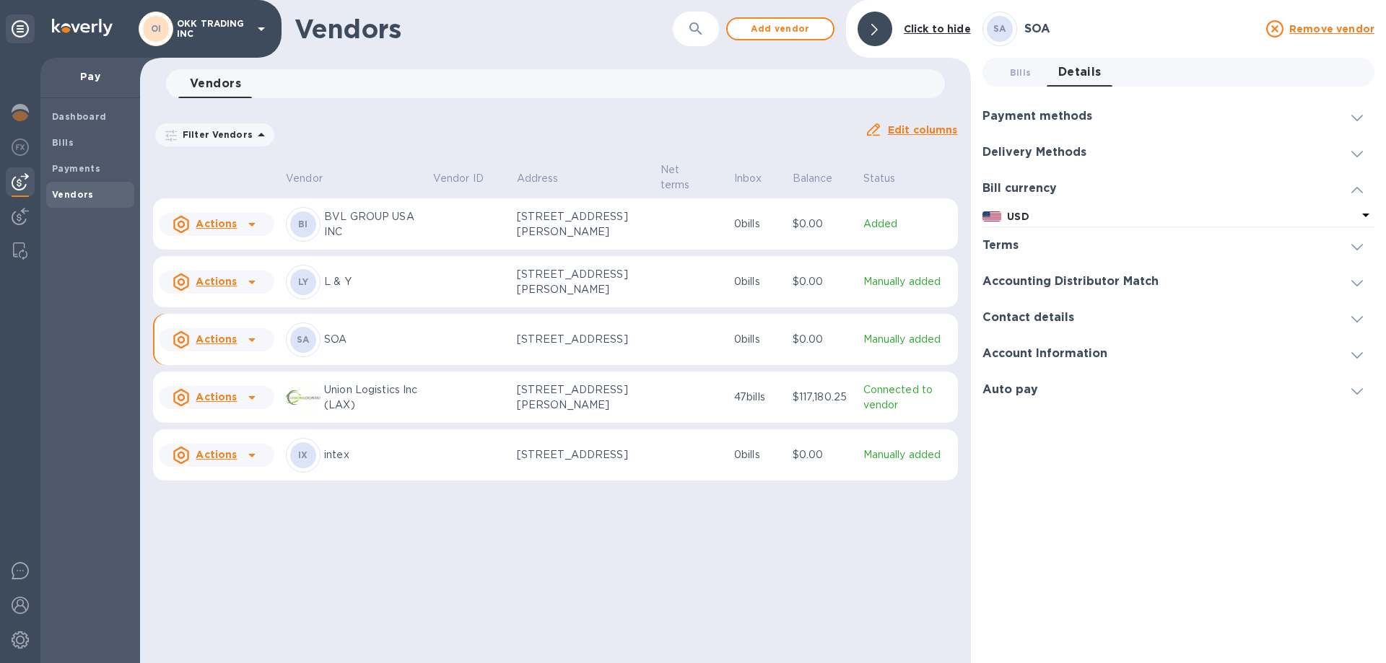
click at [1365, 317] on div at bounding box center [1357, 317] width 35 height 14
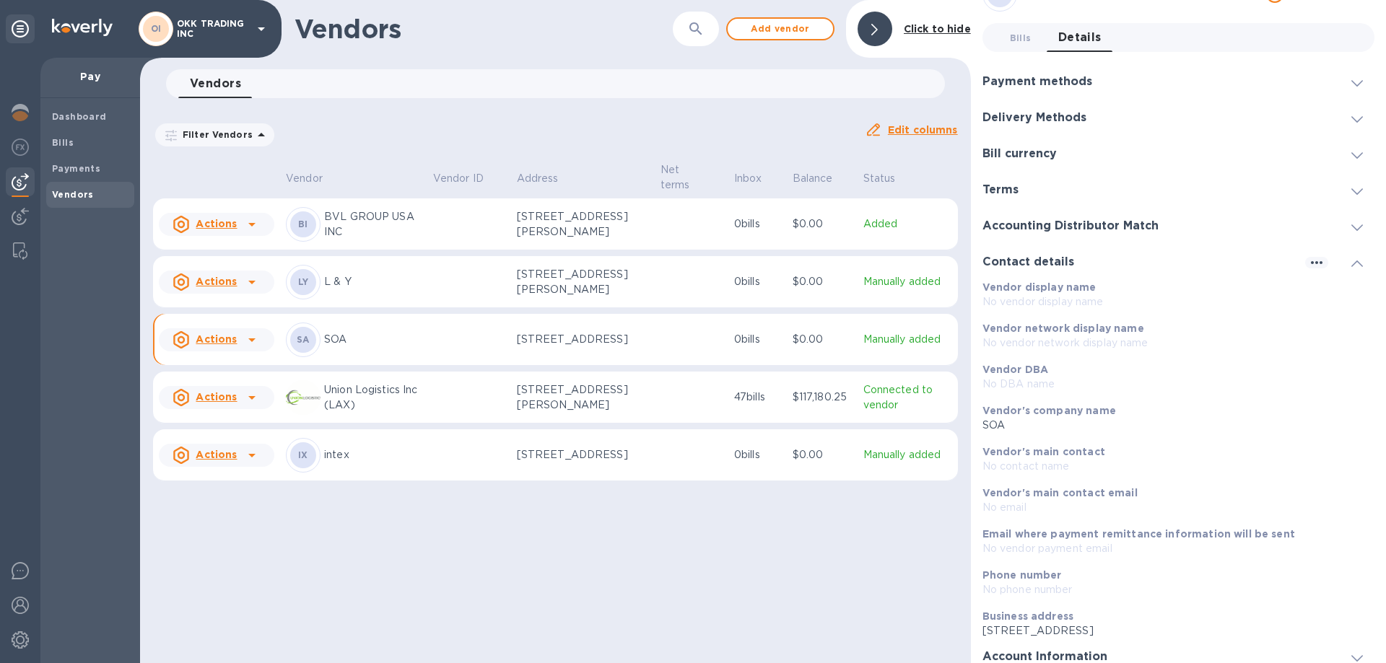
scroll to position [82, 0]
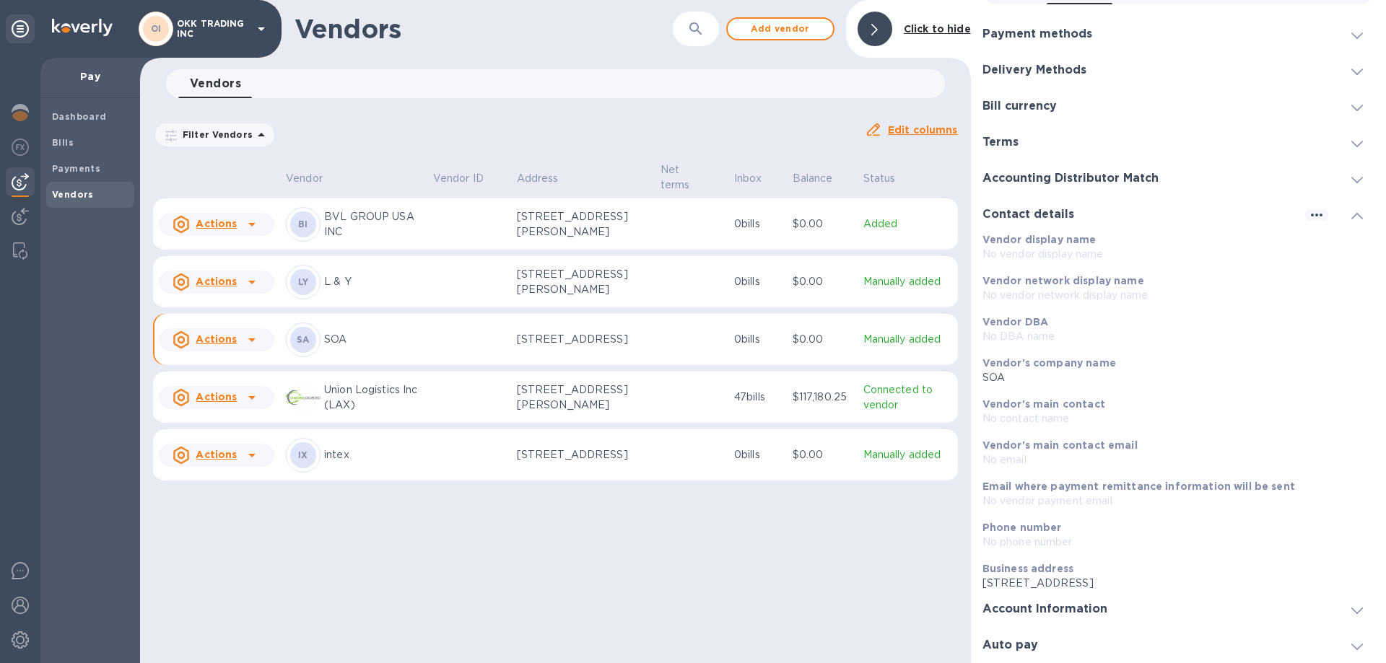
click at [1352, 606] on span at bounding box center [1357, 610] width 12 height 14
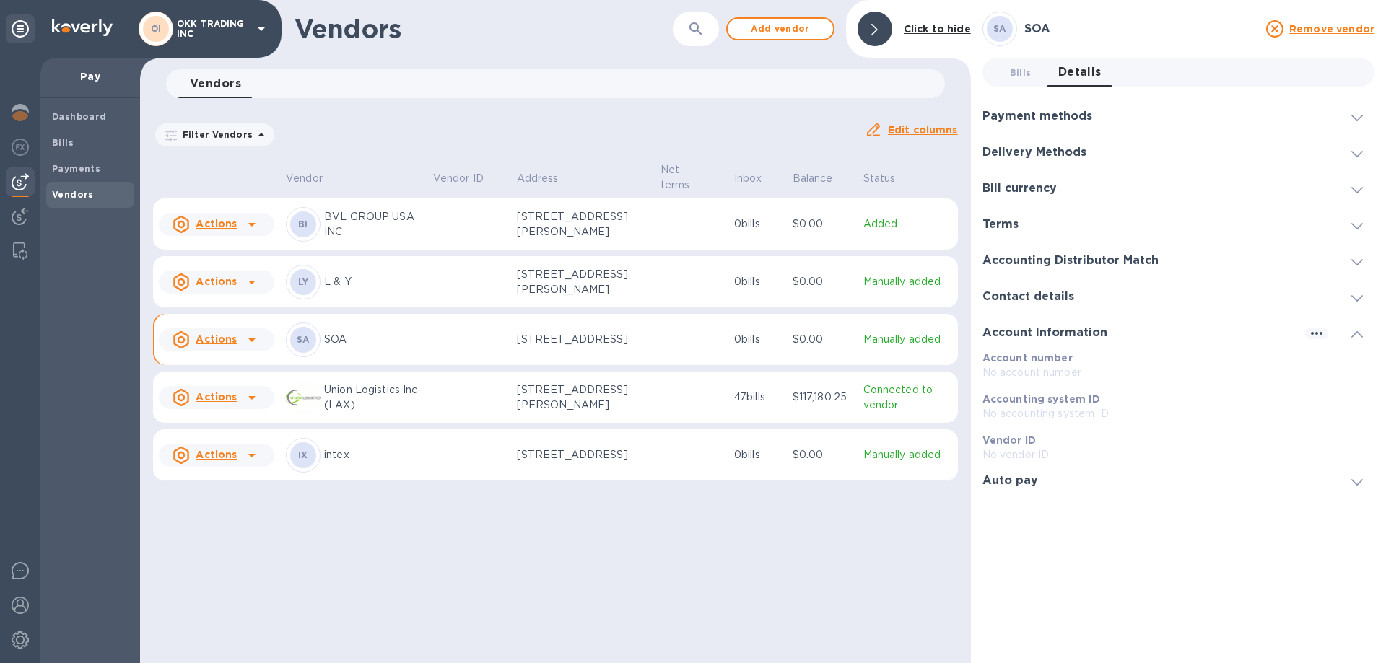
click at [1355, 337] on icon at bounding box center [1357, 334] width 12 height 6
click at [1354, 334] on icon at bounding box center [1357, 334] width 12 height 6
click at [1314, 338] on icon "button" at bounding box center [1316, 333] width 17 height 17
click at [1329, 365] on p "Edit" at bounding box center [1334, 363] width 22 height 14
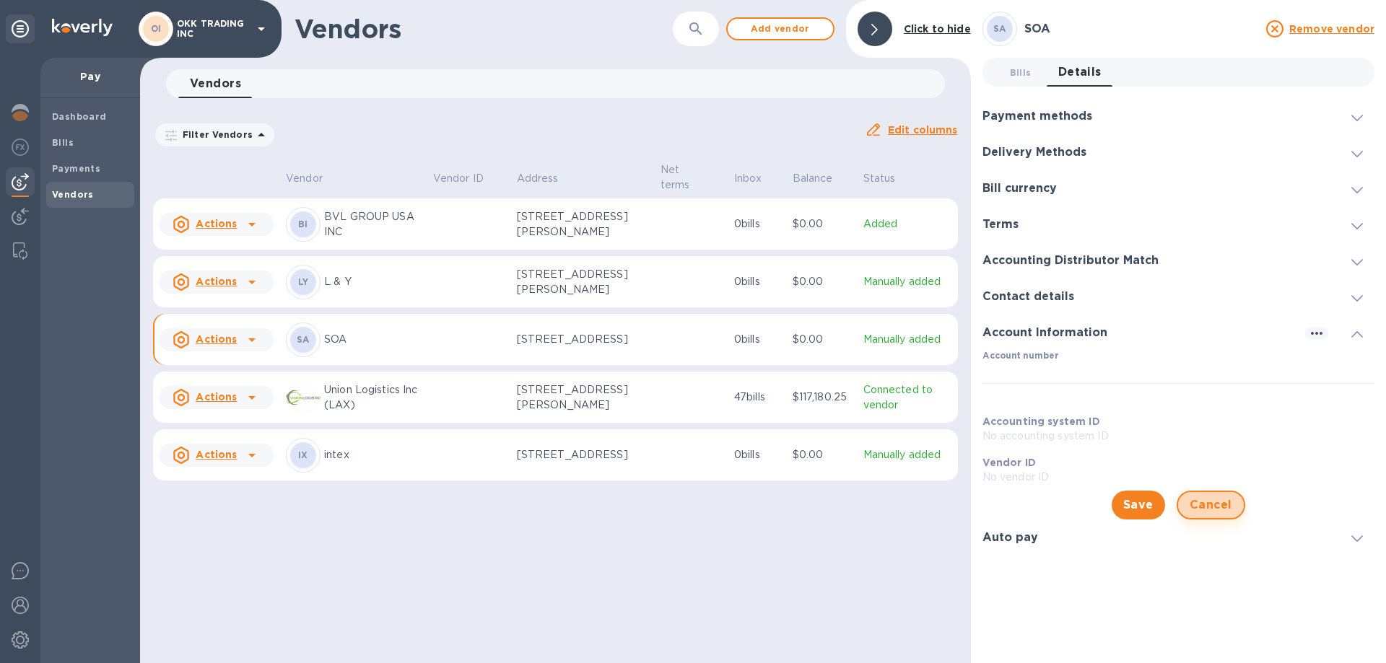
click at [1211, 502] on span "Cancel" at bounding box center [1211, 505] width 43 height 17
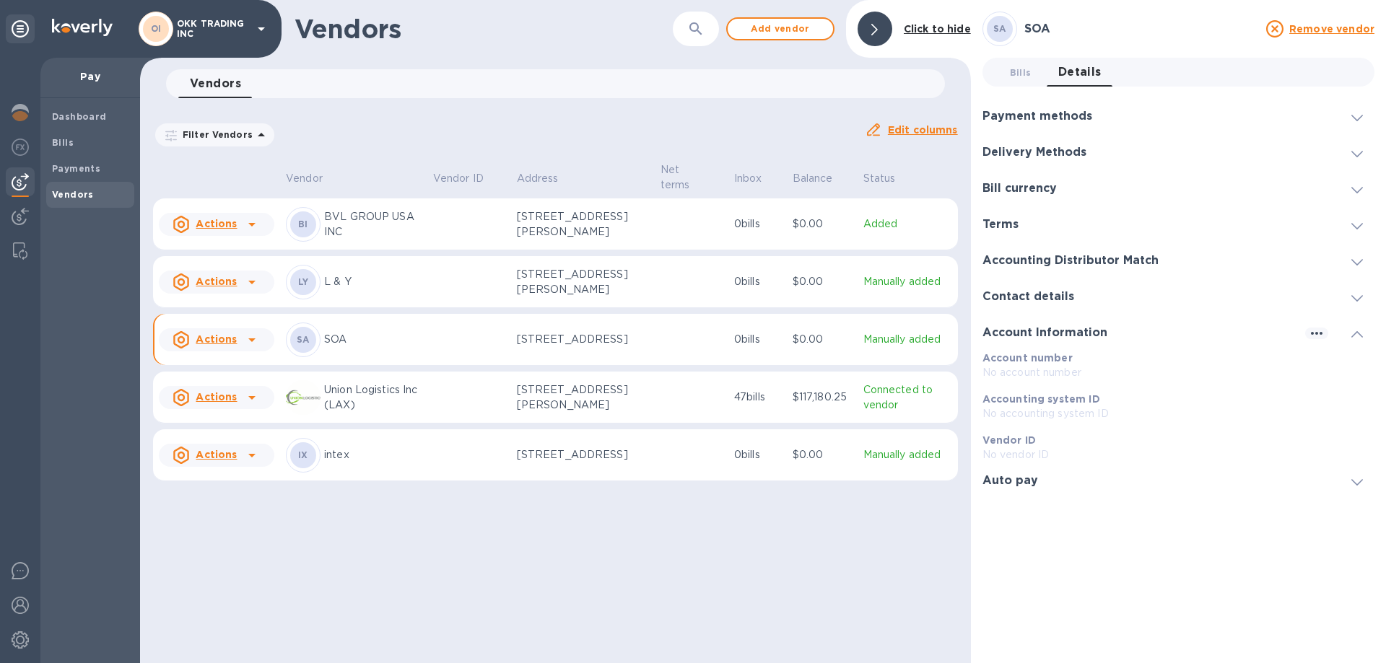
click at [1101, 330] on h3 "Account Information" at bounding box center [1045, 333] width 125 height 14
click at [1359, 332] on icon at bounding box center [1357, 334] width 12 height 6
click at [1185, 370] on p "No account number" at bounding box center [1179, 372] width 392 height 15
click at [1320, 334] on icon "button" at bounding box center [1316, 333] width 17 height 17
click at [1358, 337] on div at bounding box center [693, 331] width 1386 height 663
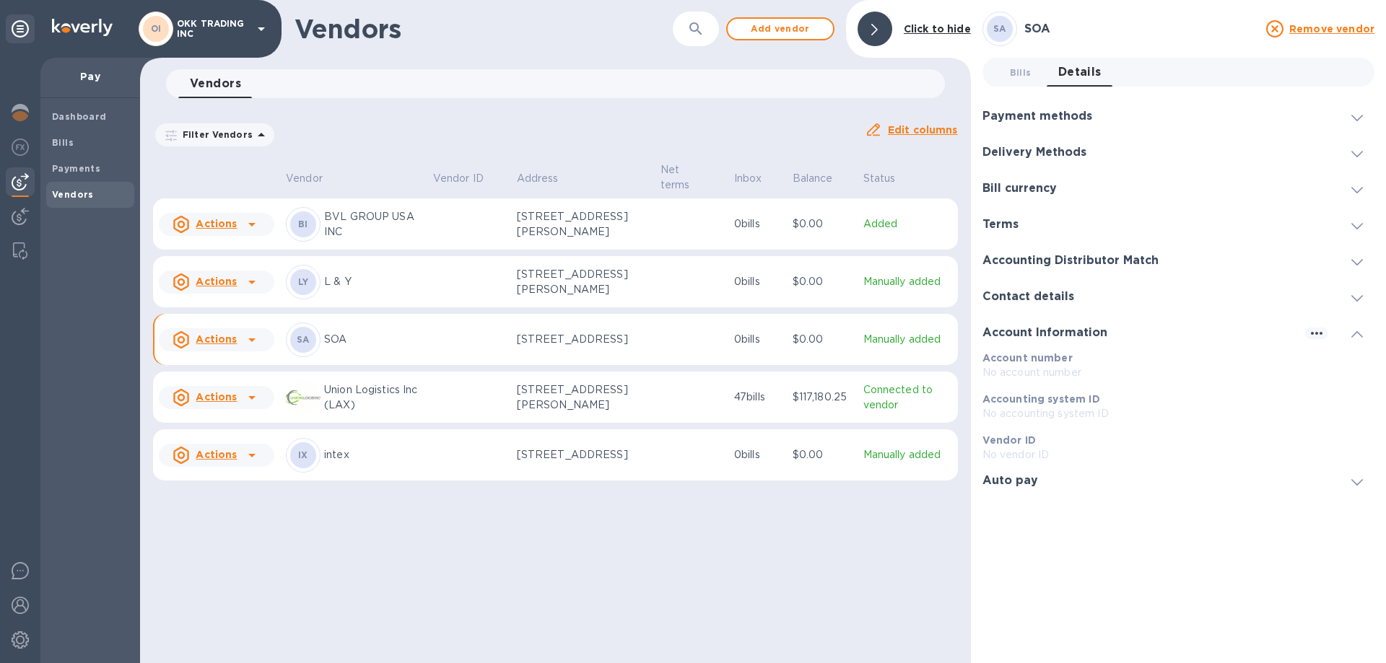
click at [1027, 361] on b "Account number" at bounding box center [1028, 358] width 90 height 12
click at [1074, 331] on h3 "Account Information" at bounding box center [1045, 333] width 125 height 14
click at [1365, 328] on div at bounding box center [1357, 333] width 35 height 14
drag, startPoint x: 546, startPoint y: 585, endPoint x: 482, endPoint y: 430, distance: 167.3
click at [546, 585] on div "Vendors ​ Add vendor Click to hide Vendors 0 Filter Vendors Auto pay: All Edit …" at bounding box center [555, 331] width 831 height 663
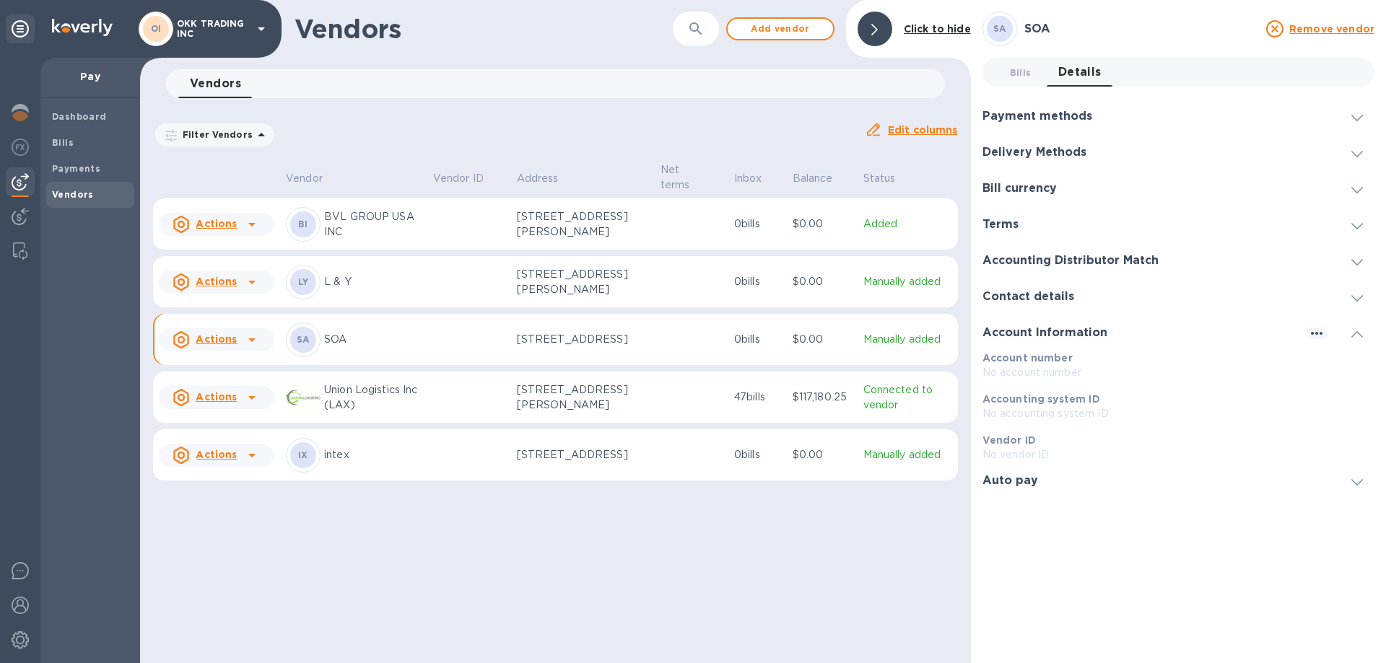
click at [311, 349] on div "SA" at bounding box center [303, 340] width 26 height 26
click at [886, 347] on p "Manually added" at bounding box center [907, 339] width 89 height 15
click at [1363, 336] on div at bounding box center [1357, 333] width 35 height 14
click at [1358, 333] on icon at bounding box center [1357, 334] width 12 height 6
click at [1017, 354] on b "Account number" at bounding box center [1028, 358] width 90 height 12
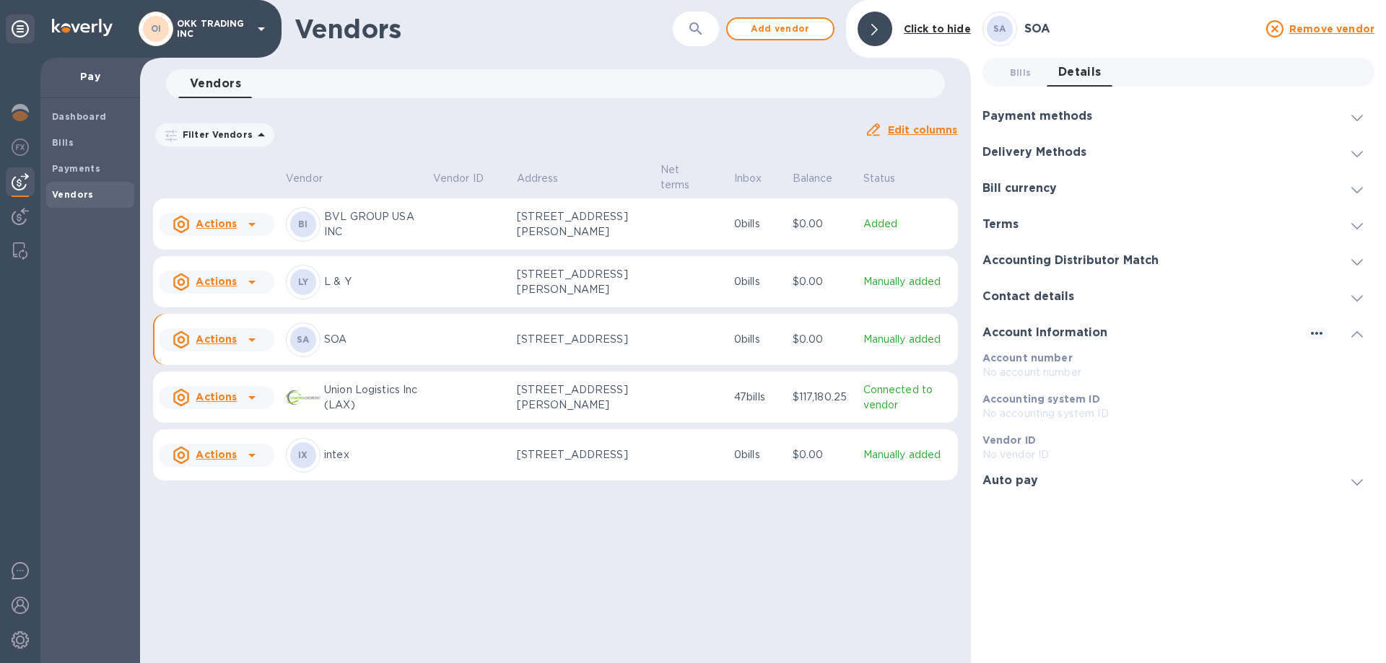
click at [1081, 331] on h3 "Account Information" at bounding box center [1045, 333] width 125 height 14
click at [1321, 336] on icon "button" at bounding box center [1316, 333] width 17 height 17
click at [1009, 411] on div at bounding box center [693, 331] width 1386 height 663
click at [1021, 443] on b "Vendor ID" at bounding box center [1009, 441] width 53 height 12
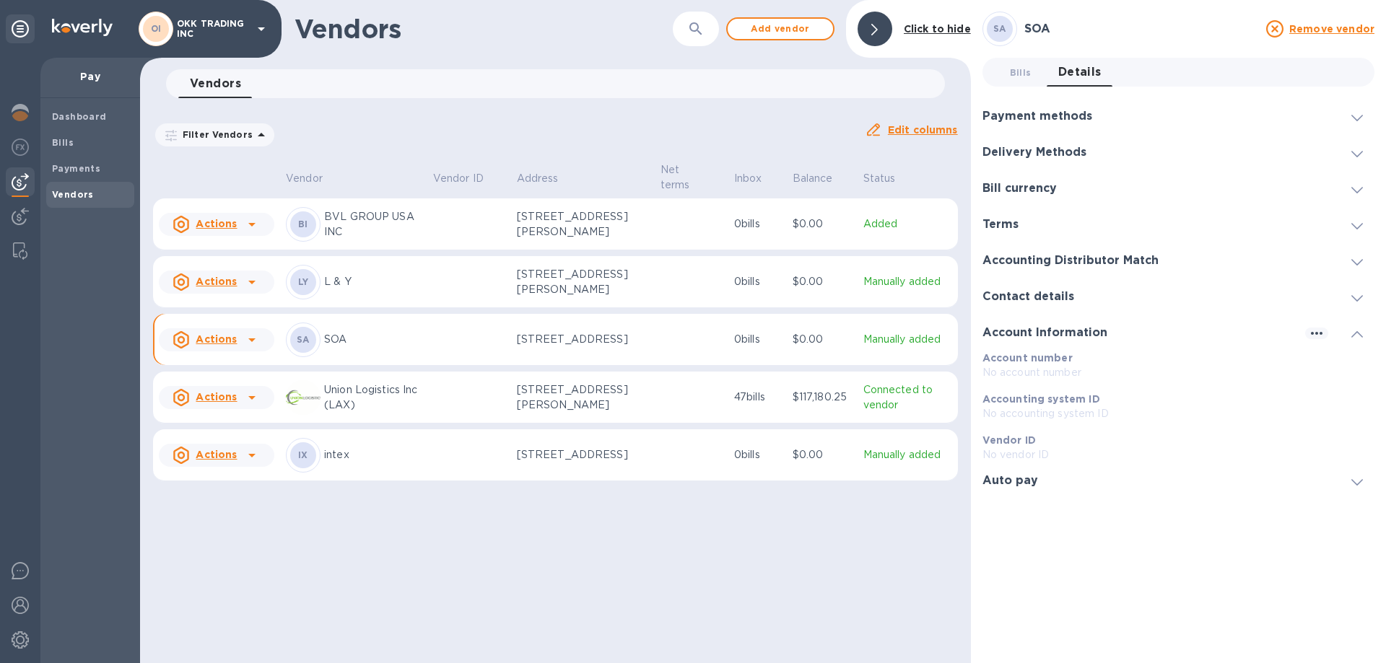
click at [1024, 477] on h3 "Auto pay" at bounding box center [1011, 481] width 56 height 14
click at [1057, 293] on h3 "Contact details" at bounding box center [1029, 297] width 92 height 14
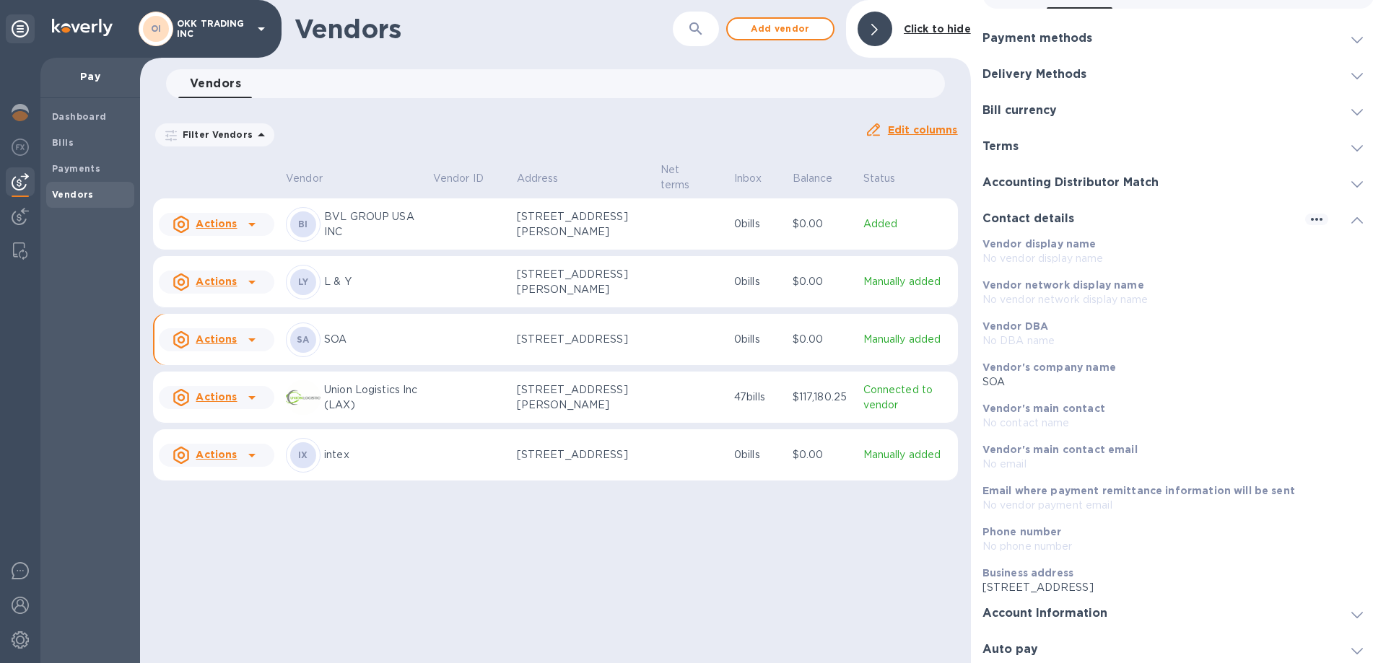
scroll to position [82, 0]
click at [1358, 609] on div at bounding box center [1357, 609] width 35 height 14
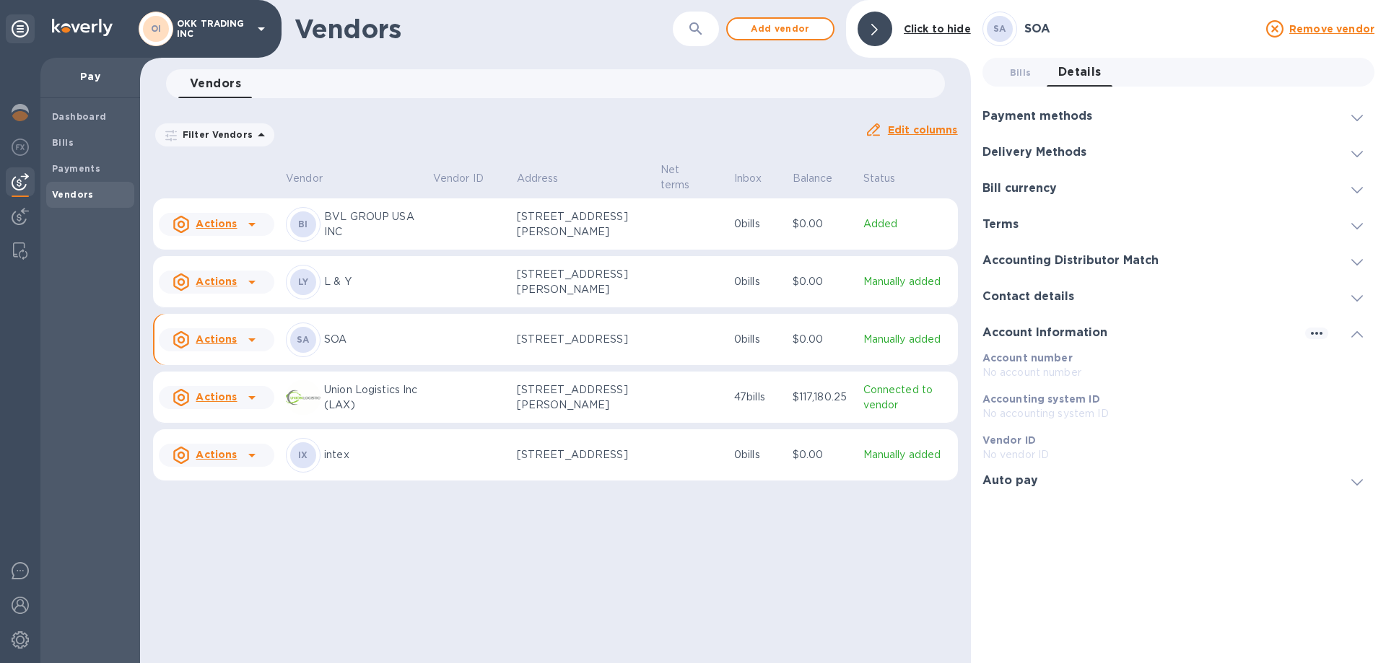
click at [1360, 336] on icon at bounding box center [1357, 334] width 12 height 6
click at [800, 30] on span "Add vendor" at bounding box center [780, 28] width 82 height 17
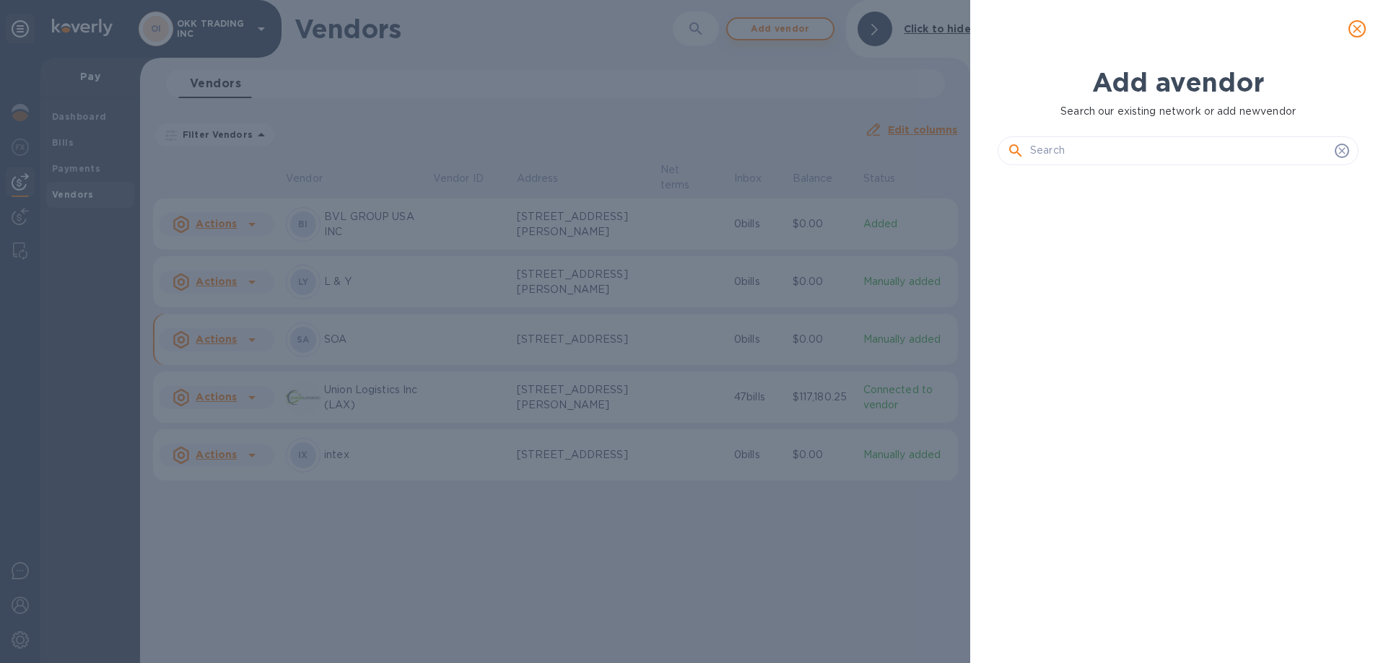
scroll to position [437, 367]
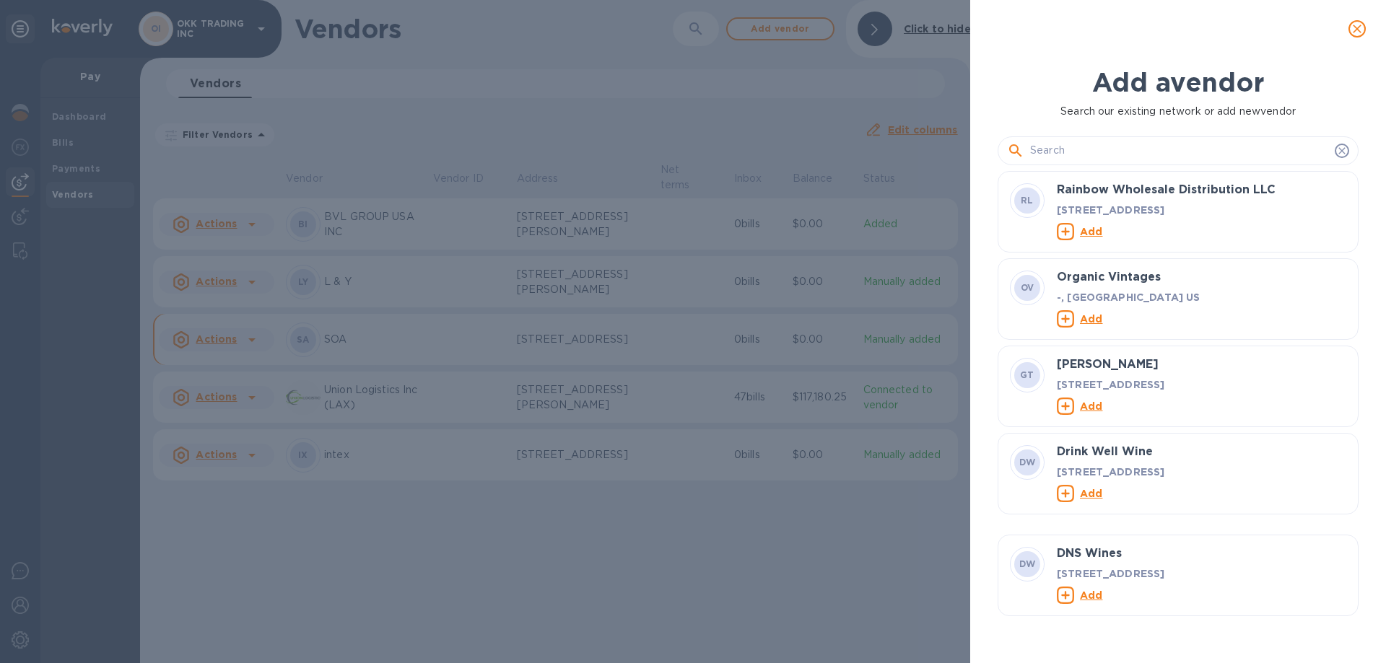
click at [1087, 156] on input "text" at bounding box center [1179, 151] width 299 height 22
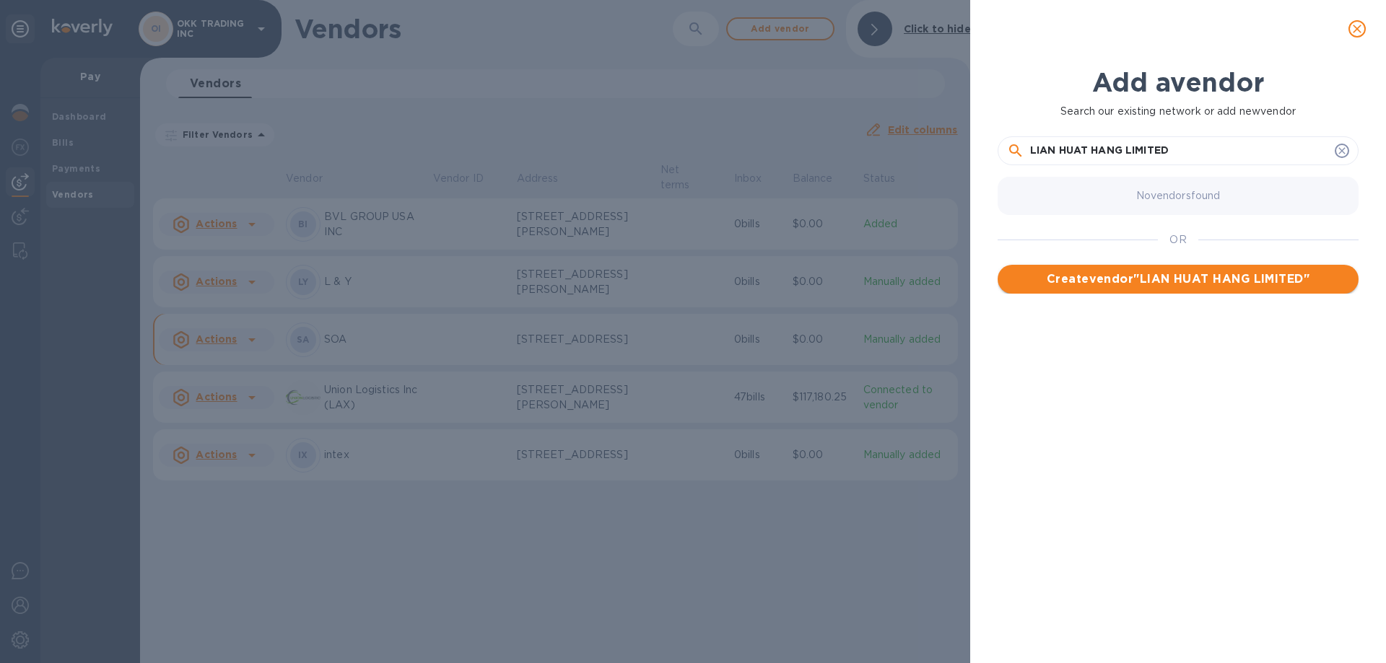
type input "LIAN HUAT HANG LIMITED"
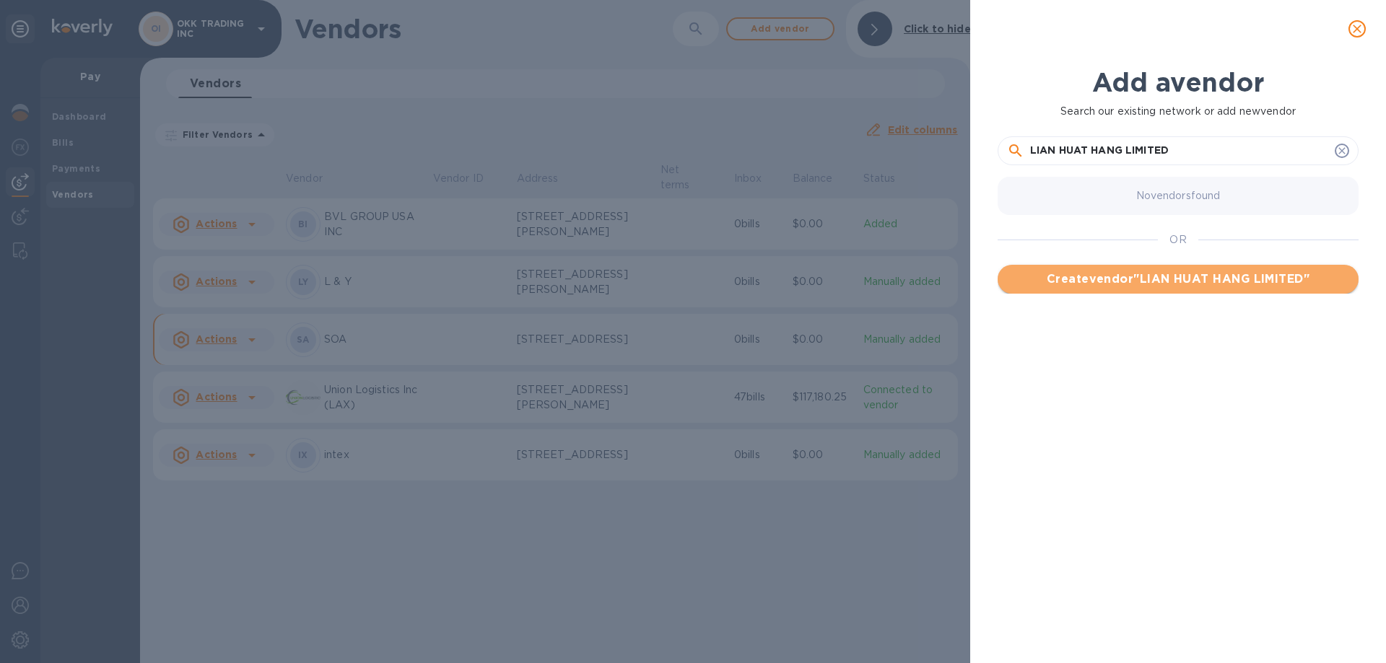
click at [1194, 279] on span "Create vendor " LIAN HUAT HANG LIMITED "" at bounding box center [1178, 279] width 338 height 17
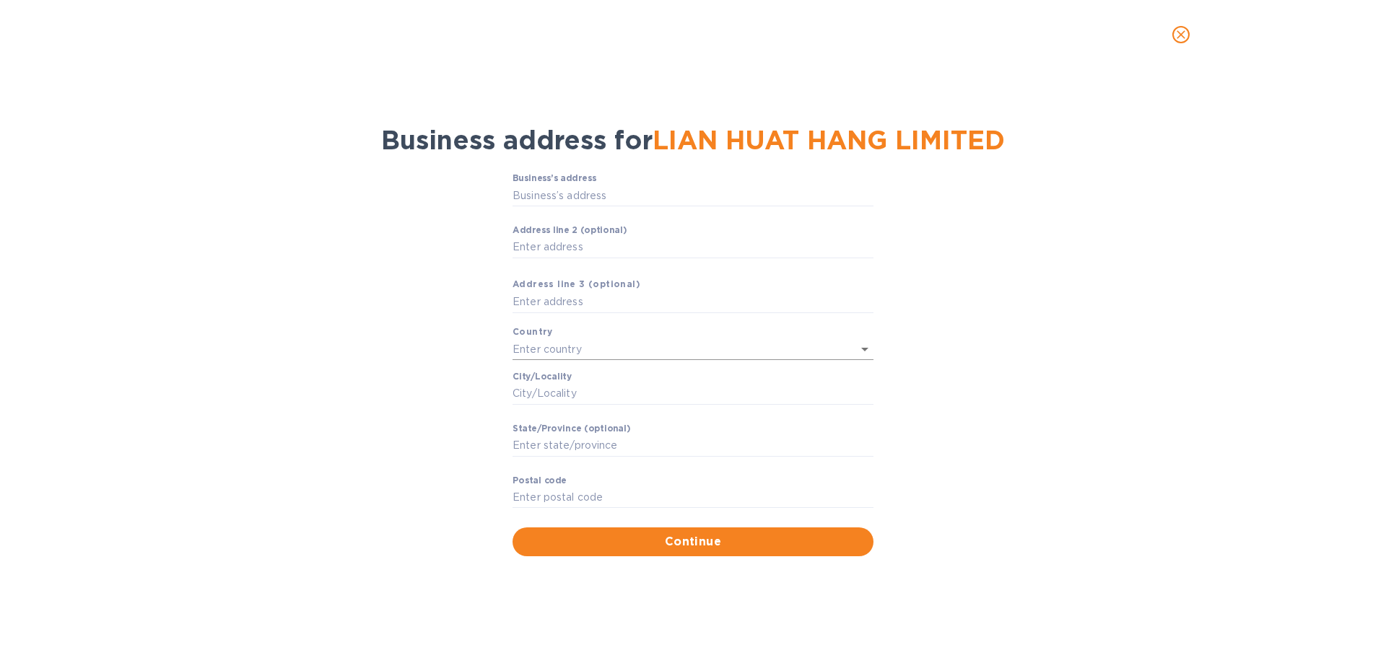
click at [865, 352] on icon "Open" at bounding box center [864, 350] width 7 height 4
click at [575, 401] on p "Hong Kong" at bounding box center [693, 404] width 338 height 15
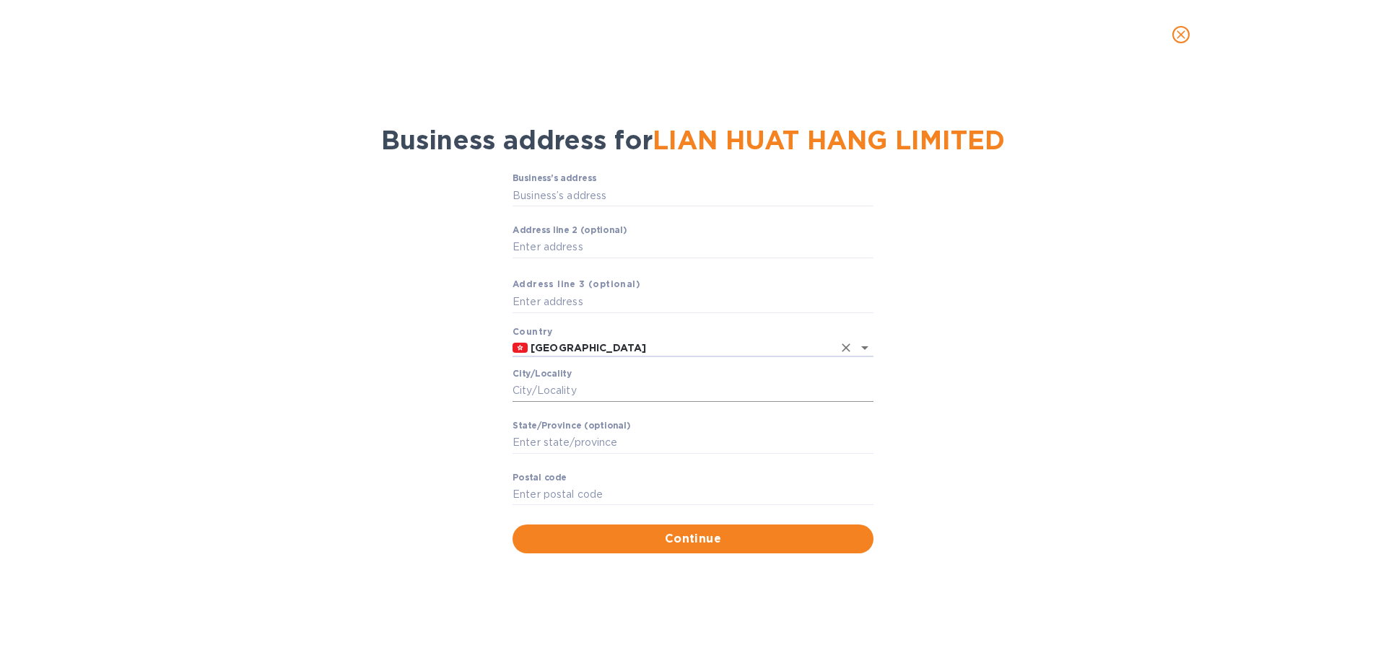
type input "Hong Kong"
click at [598, 193] on input "Business’s аddress" at bounding box center [693, 196] width 361 height 22
type input "ROOM A, 13/F., ALLIANCE BUILDING, 130-136 CONNAUGHT., C"
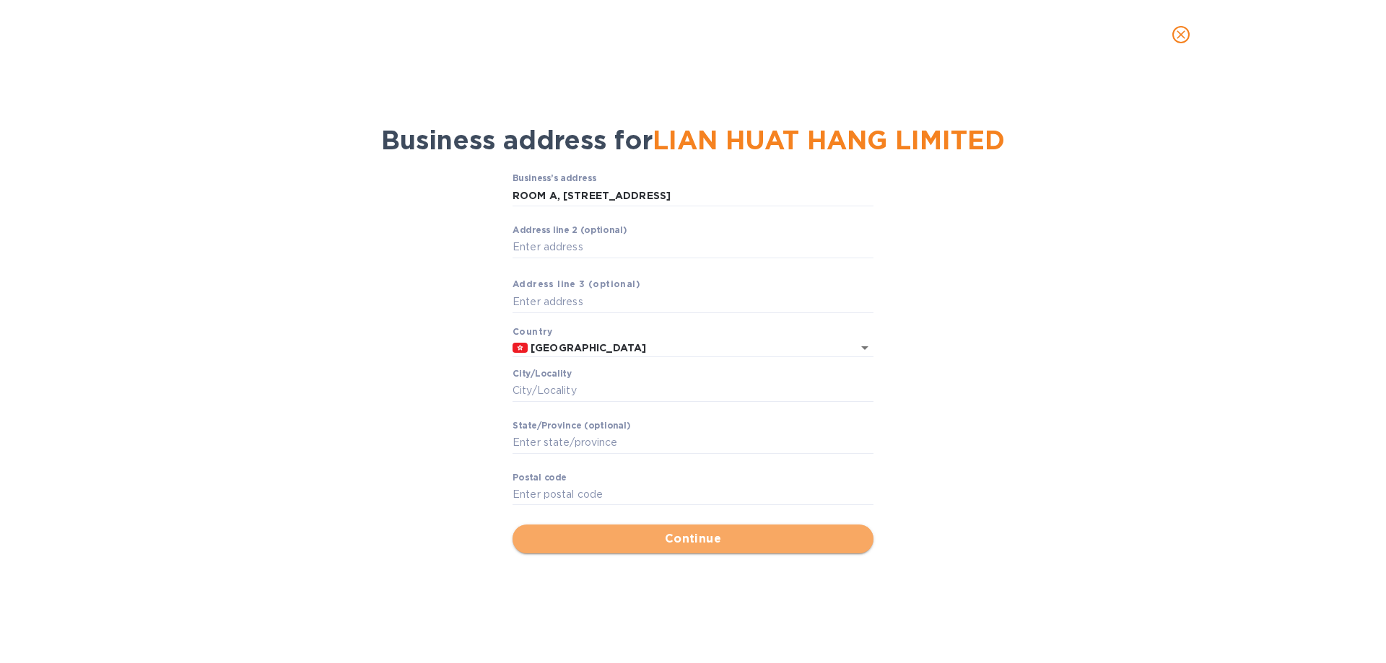
click at [649, 548] on button "Continue" at bounding box center [693, 539] width 361 height 29
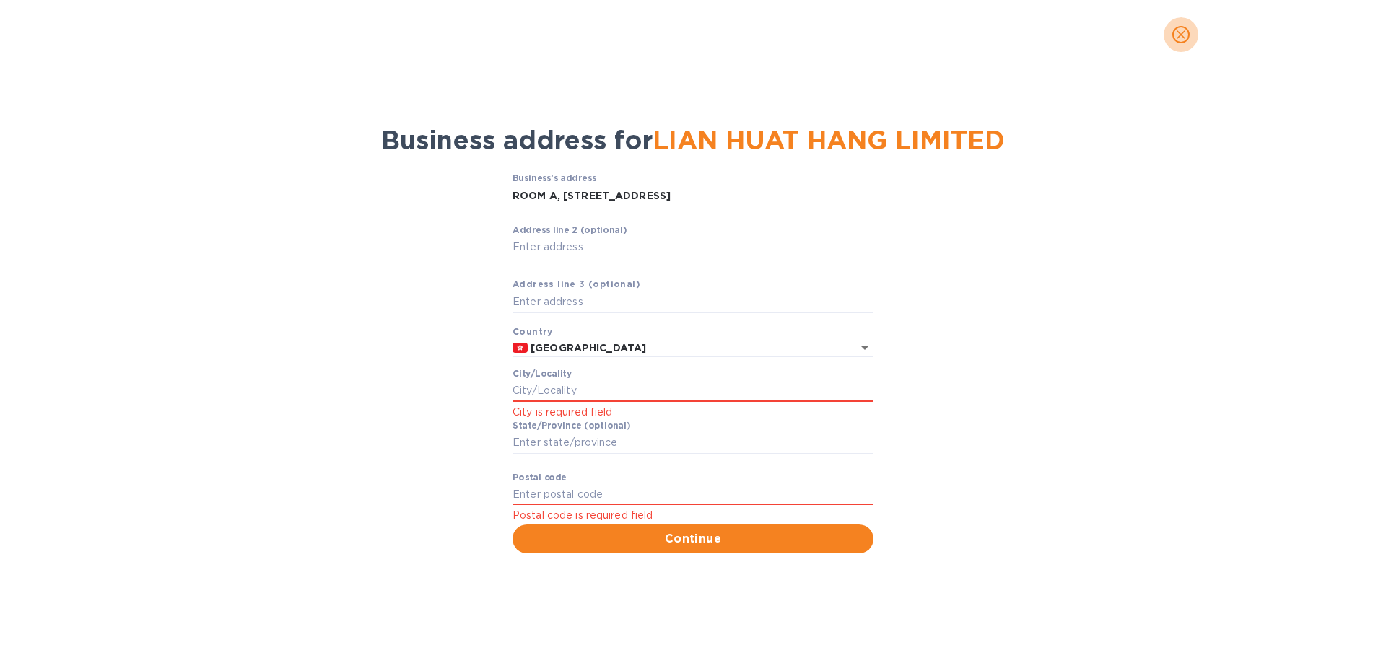
click at [1183, 34] on icon "close" at bounding box center [1181, 34] width 14 height 14
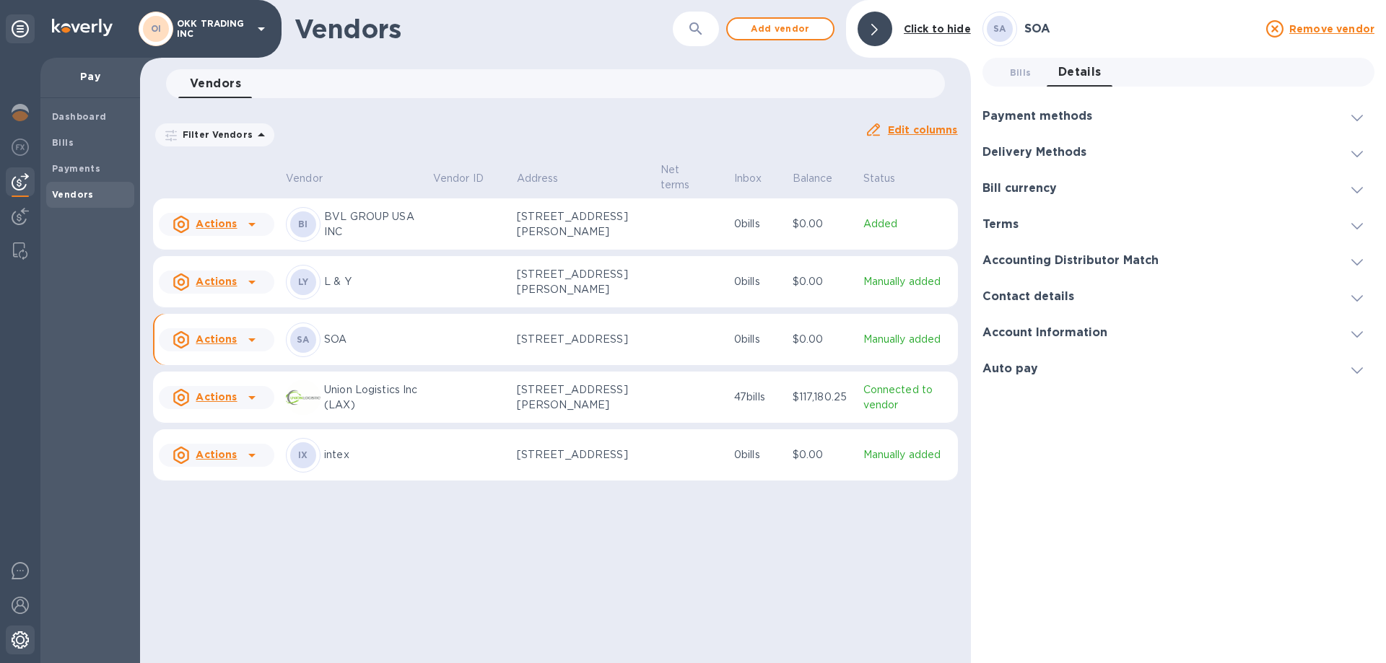
click at [11, 643] on div at bounding box center [20, 642] width 29 height 32
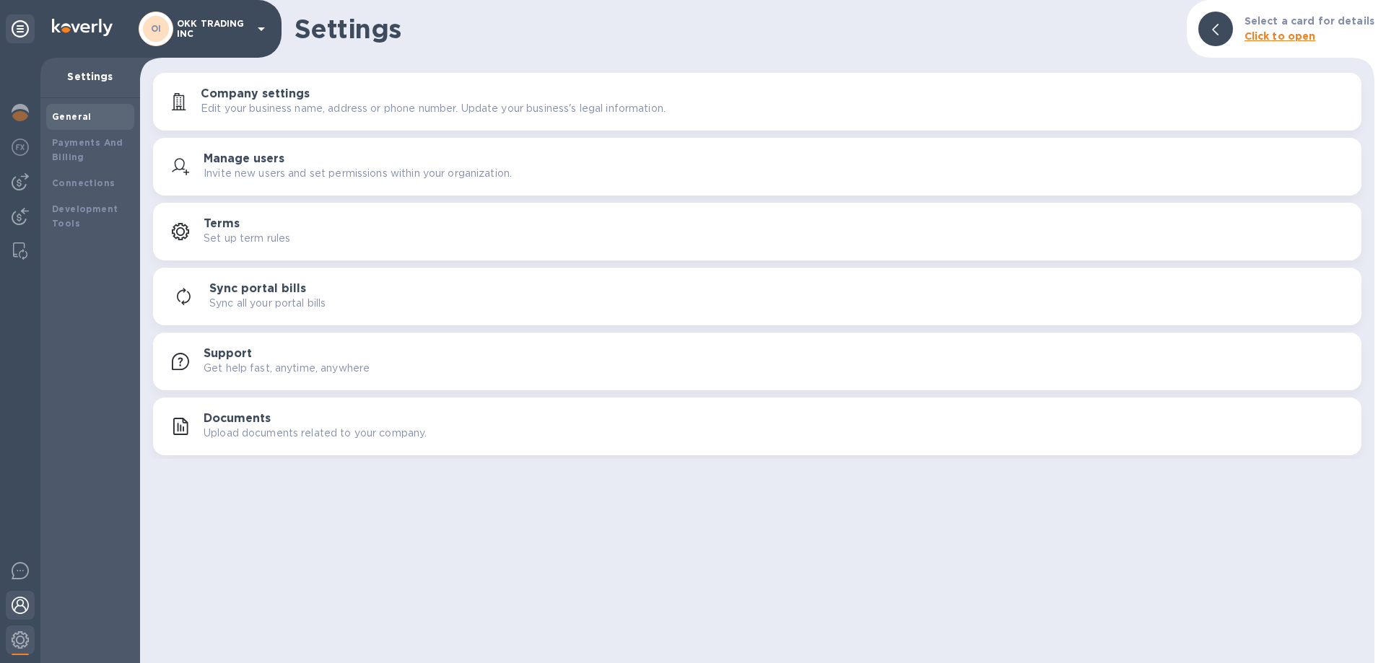
click at [17, 601] on img at bounding box center [20, 605] width 17 height 17
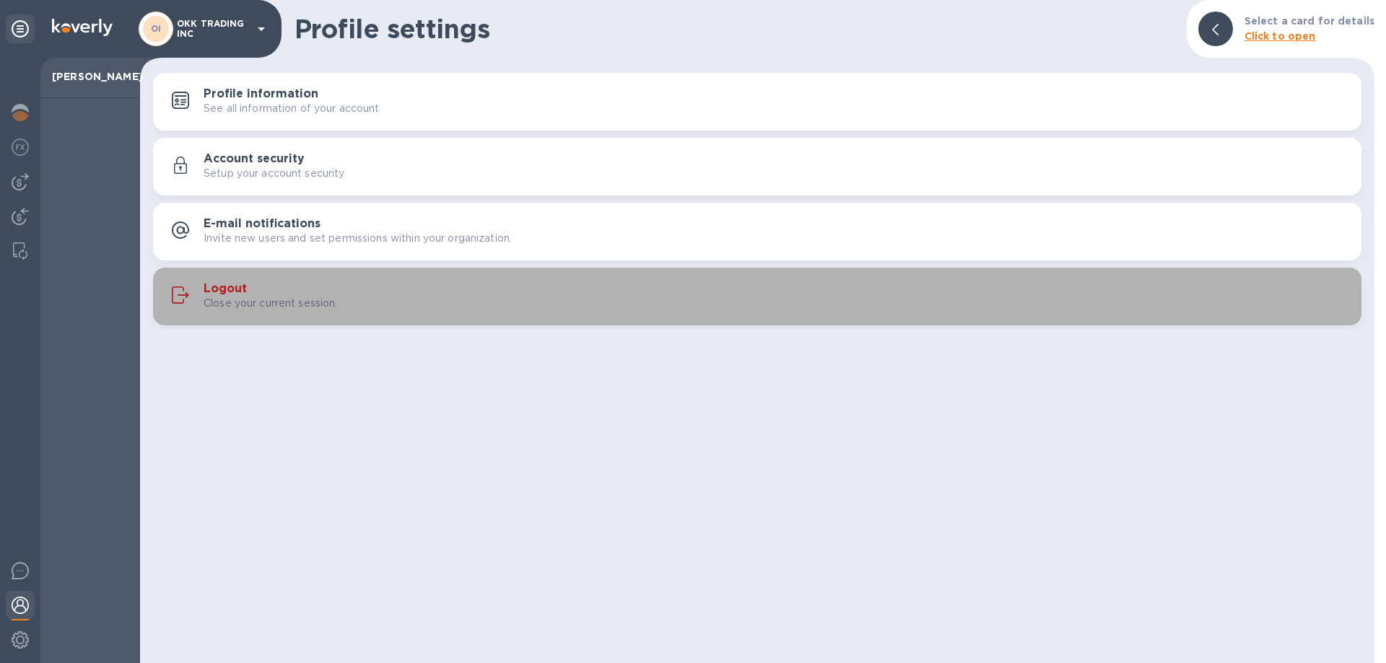
click at [227, 279] on div "Logout Close your current session." at bounding box center [757, 296] width 1191 height 35
